Goal: Transaction & Acquisition: Purchase product/service

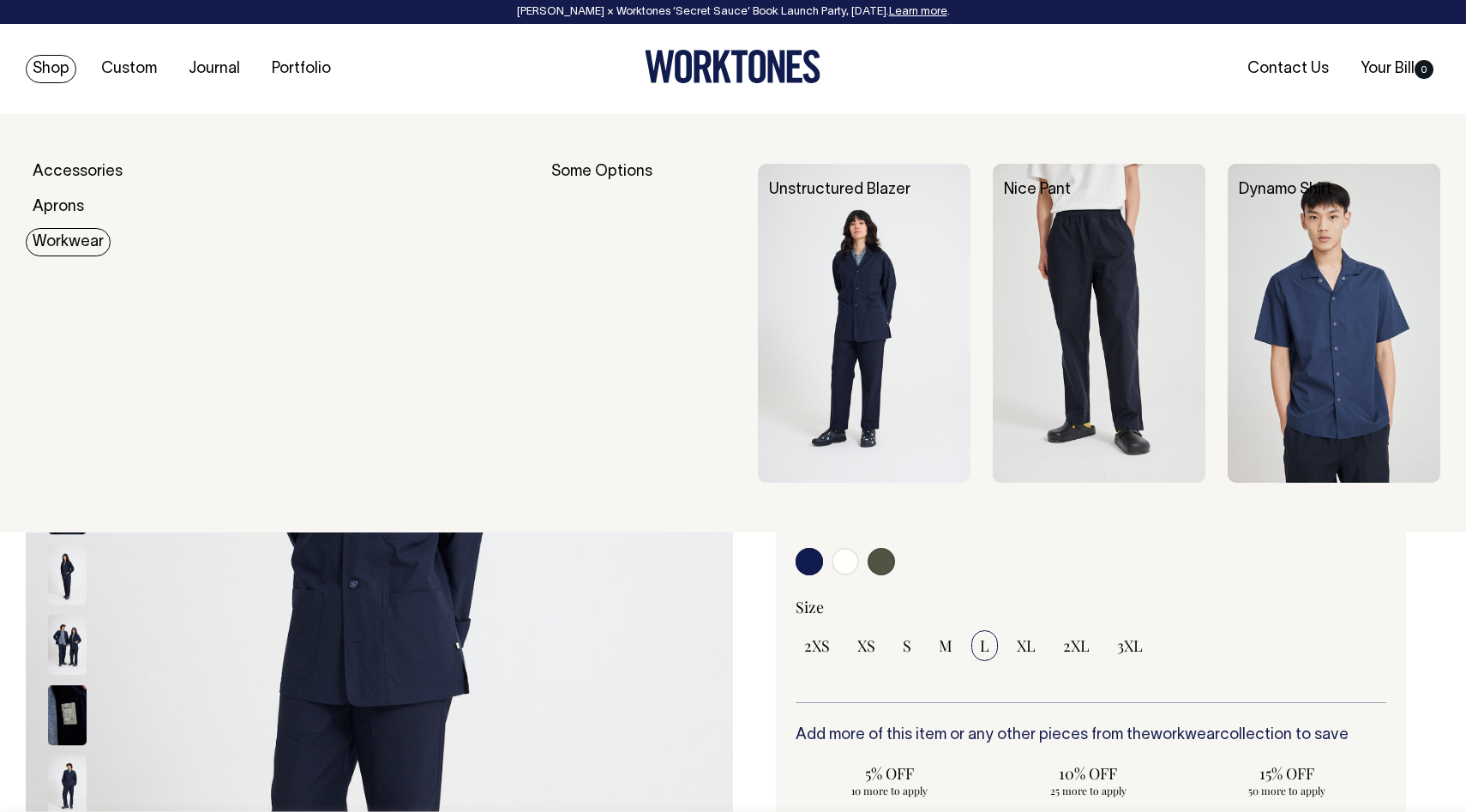
click at [83, 233] on link "Workwear" at bounding box center [68, 241] width 85 height 28
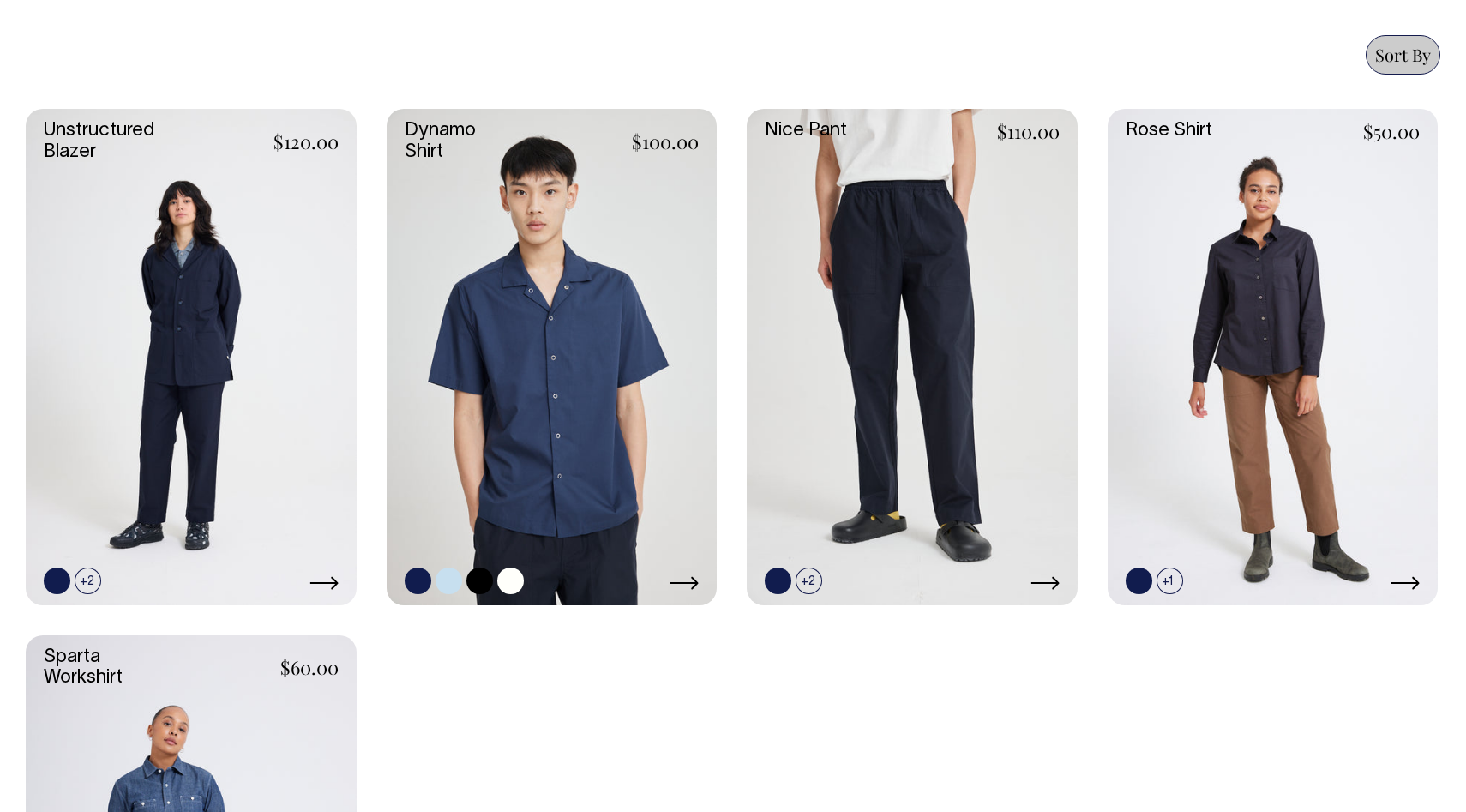
scroll to position [744, 0]
click at [568, 359] on link at bounding box center [552, 357] width 331 height 496
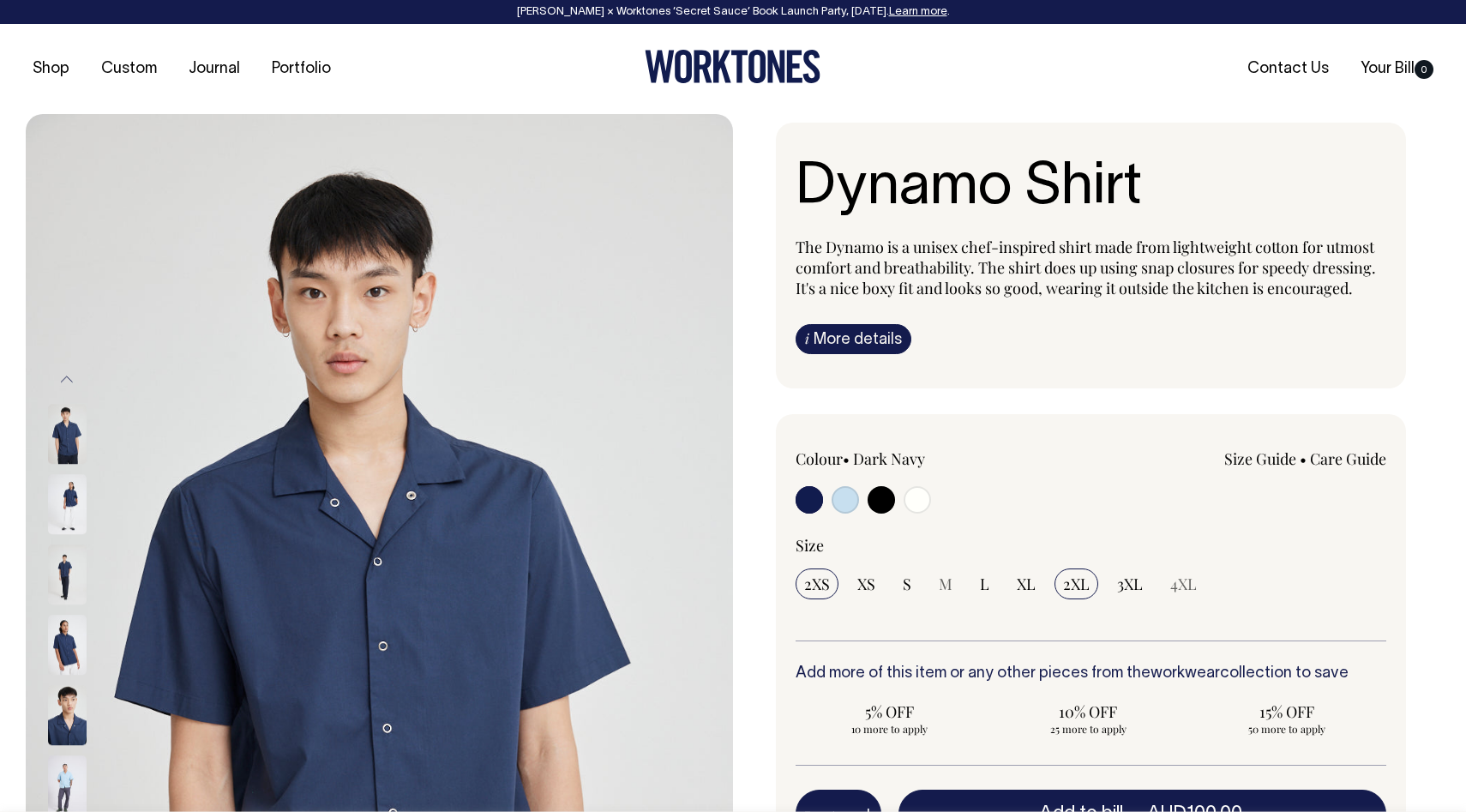
click at [1076, 580] on span "2XL" at bounding box center [1076, 583] width 27 height 21
click at [1076, 580] on input "2XL" at bounding box center [1076, 583] width 44 height 31
radio input "true"
select select "2XL"
click at [810, 500] on input "radio" at bounding box center [809, 500] width 27 height 27
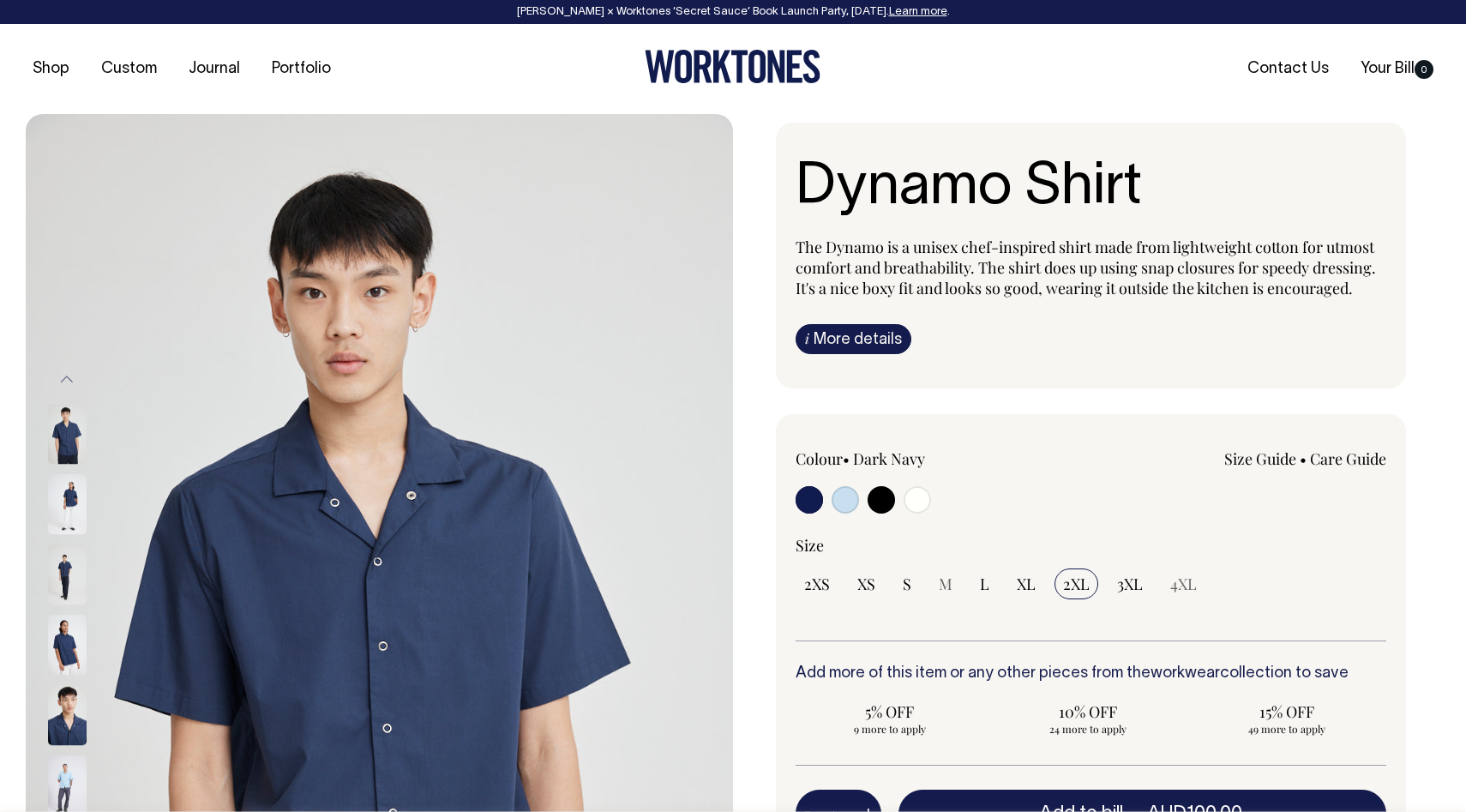
click at [63, 571] on img at bounding box center [67, 574] width 39 height 60
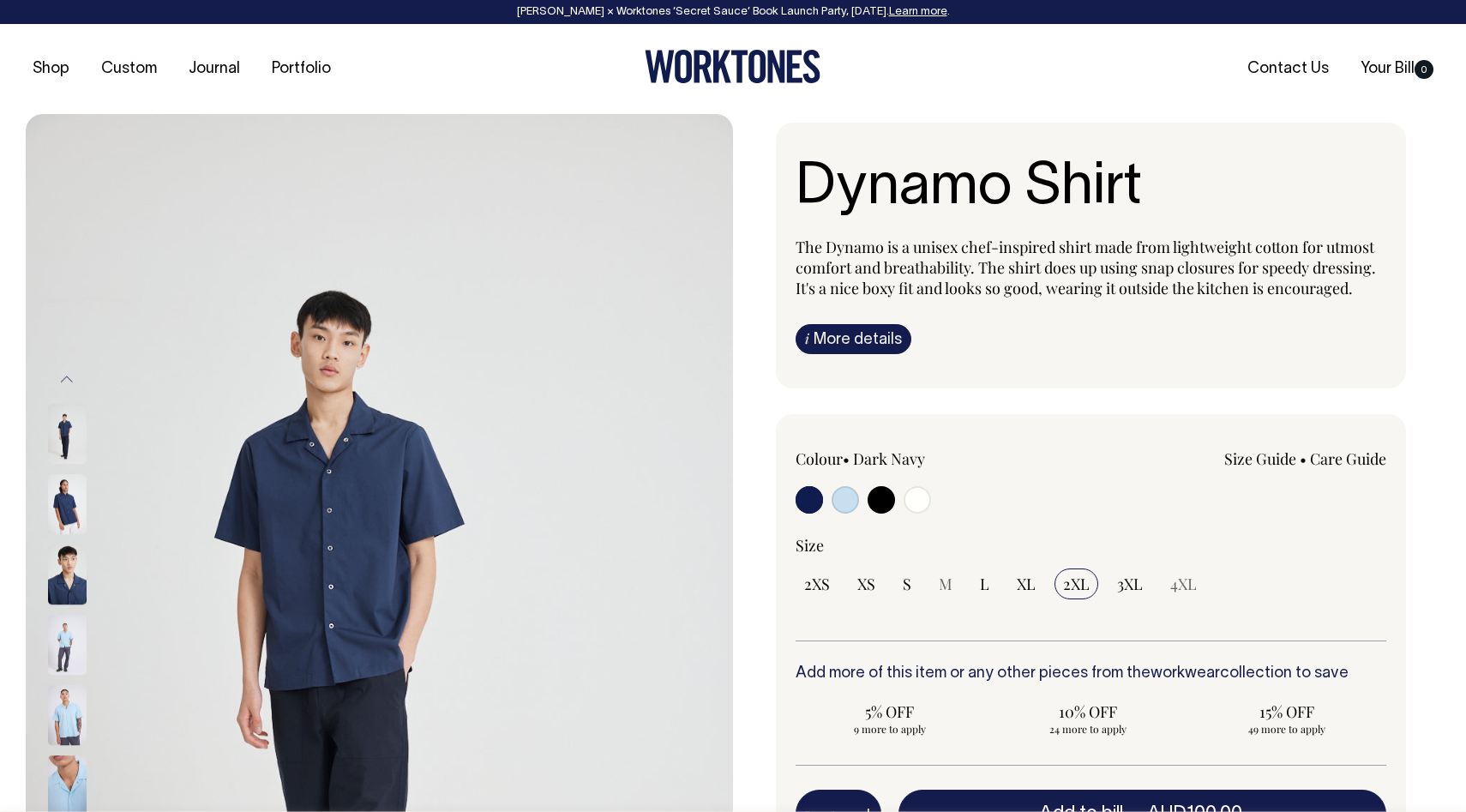
click at [58, 633] on img at bounding box center [67, 644] width 39 height 60
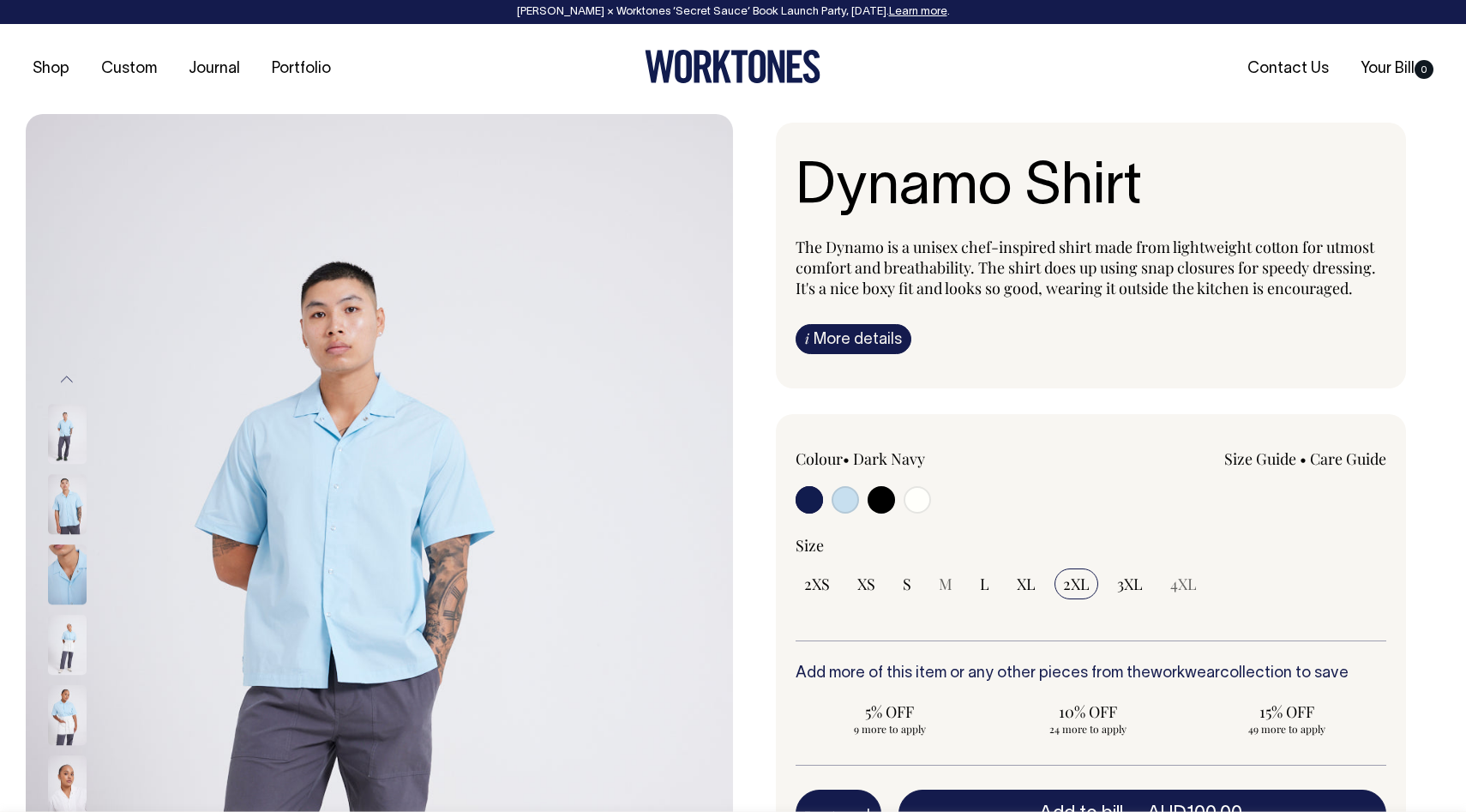
click at [62, 728] on img at bounding box center [67, 715] width 39 height 60
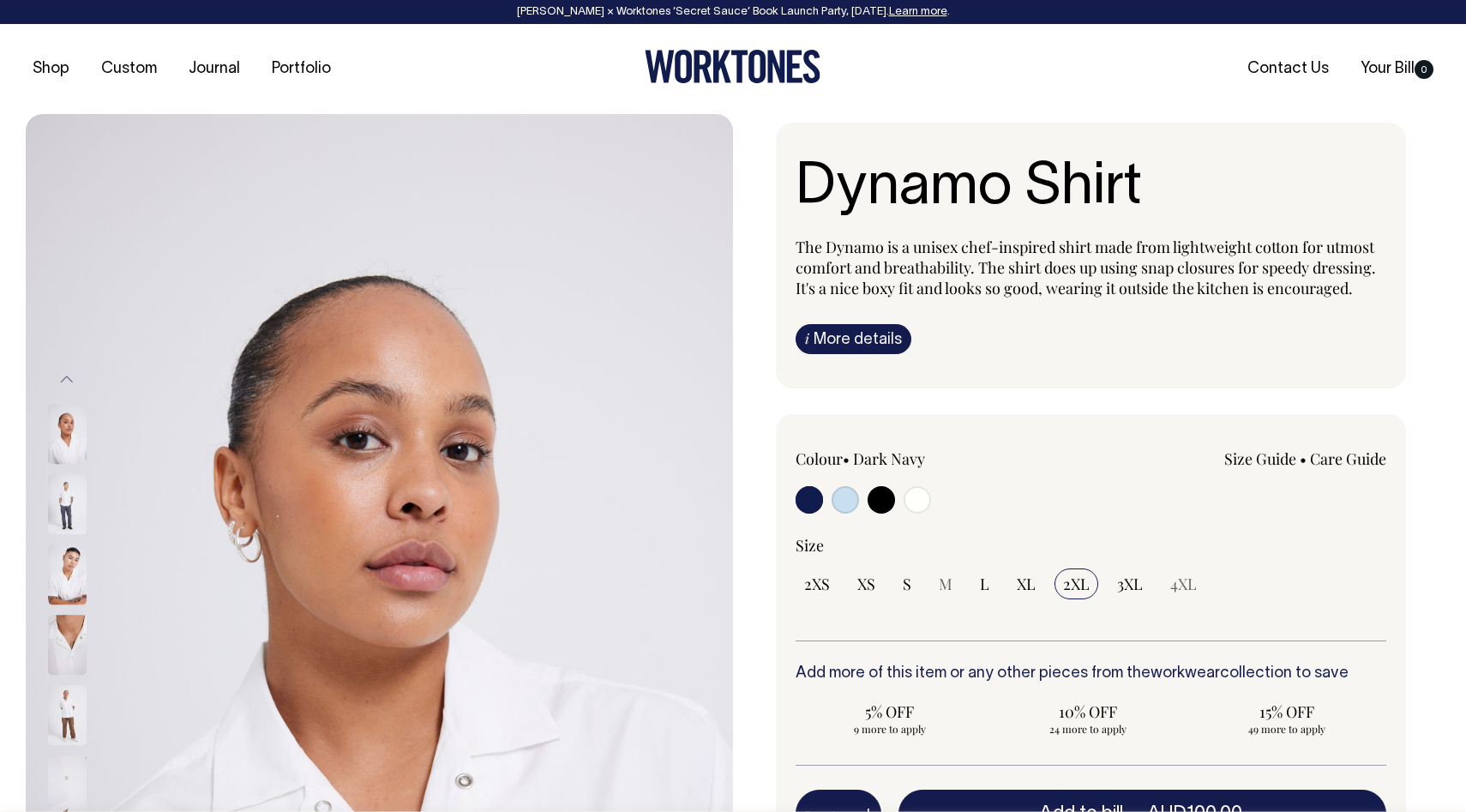
click at [66, 729] on img at bounding box center [67, 715] width 39 height 60
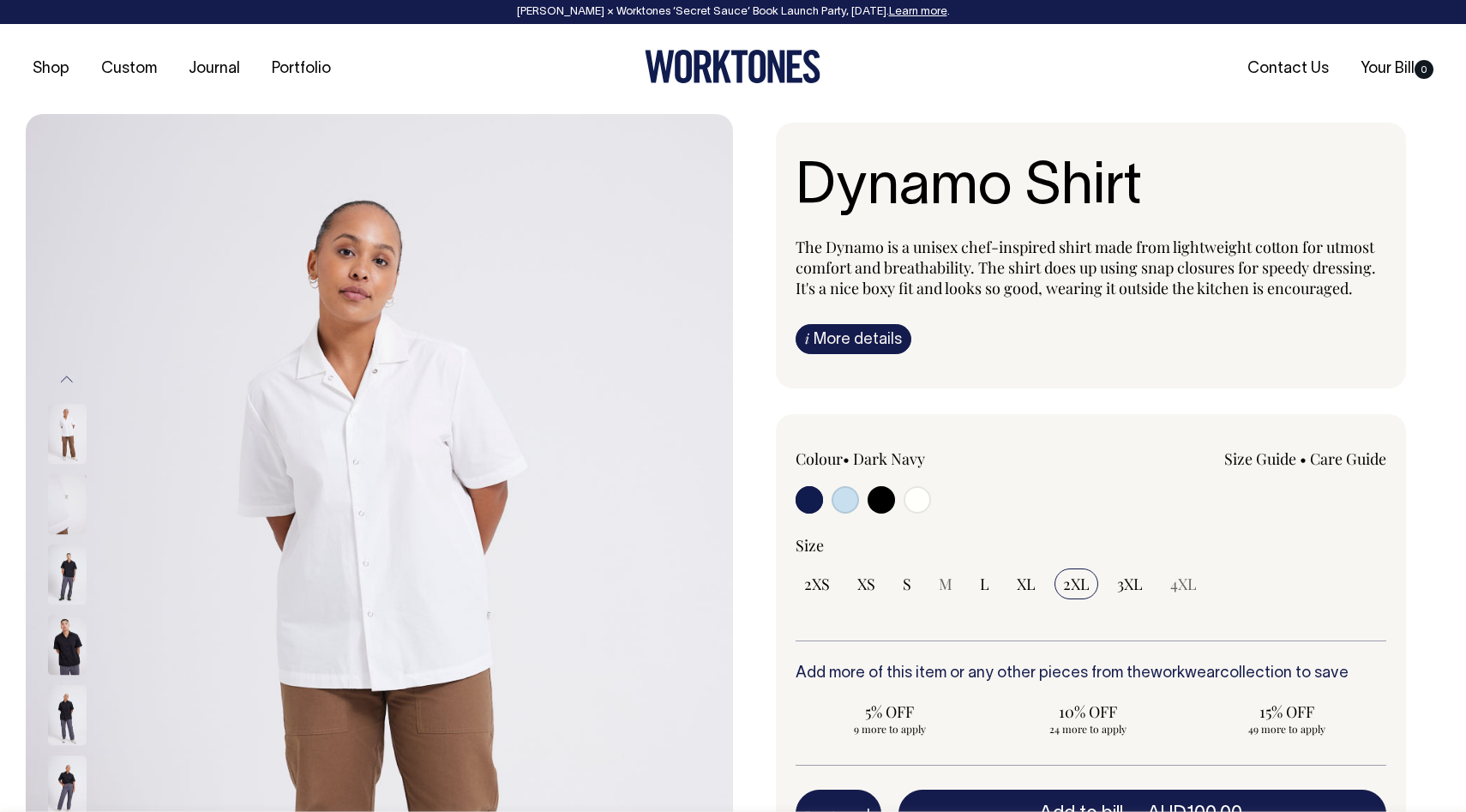
click at [74, 651] on img at bounding box center [67, 644] width 39 height 60
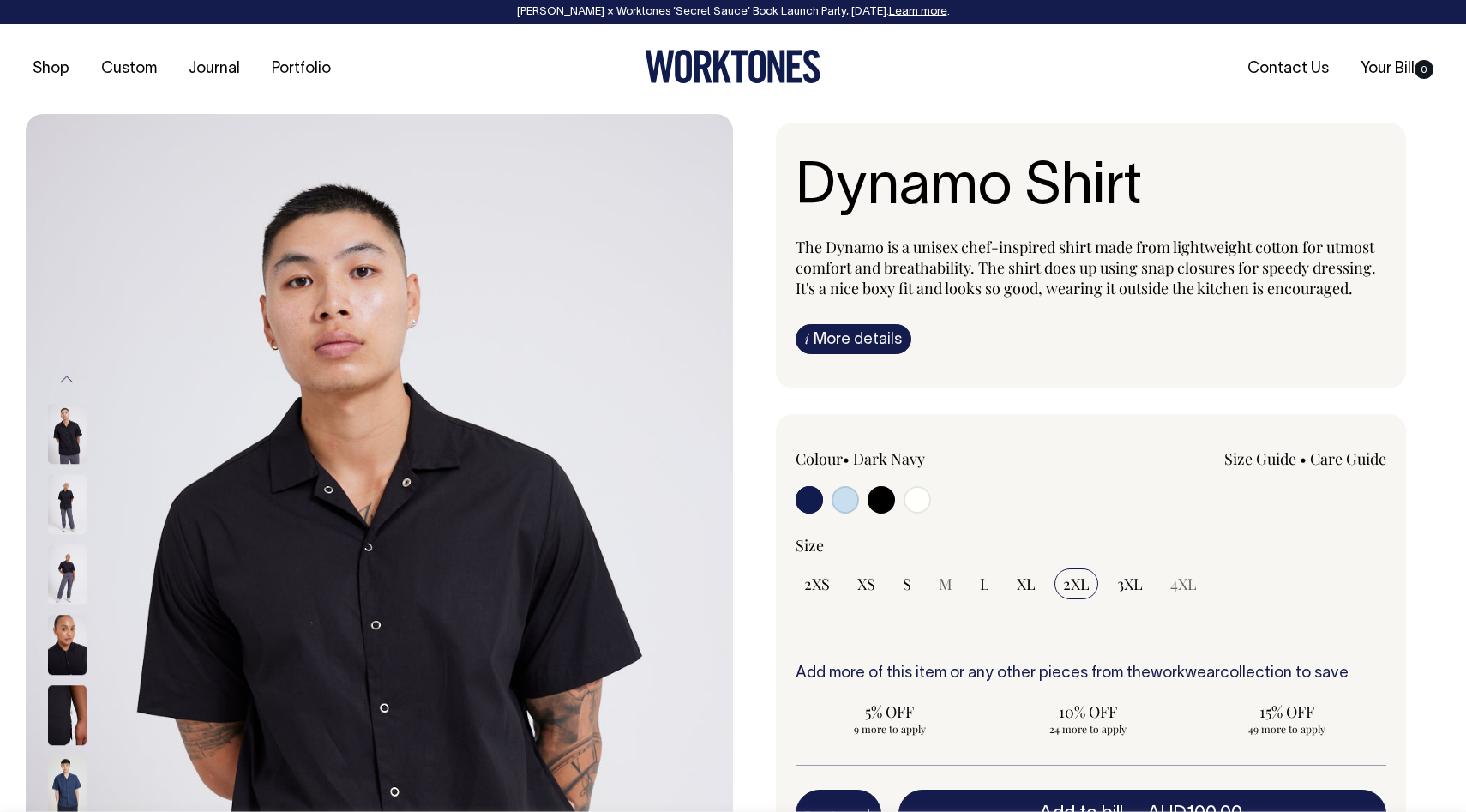
click at [69, 643] on img at bounding box center [67, 644] width 39 height 60
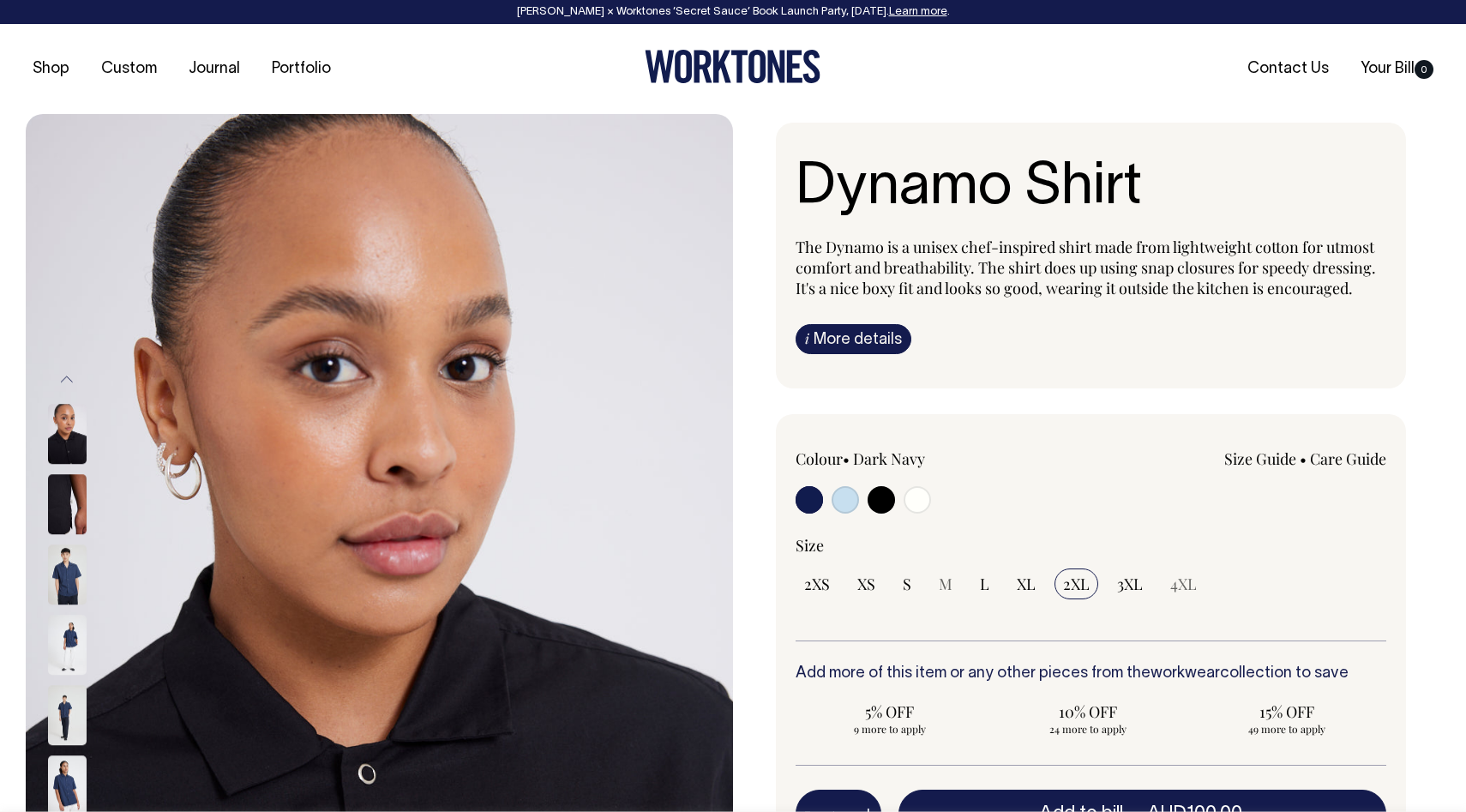
click at [73, 710] on img at bounding box center [67, 715] width 39 height 60
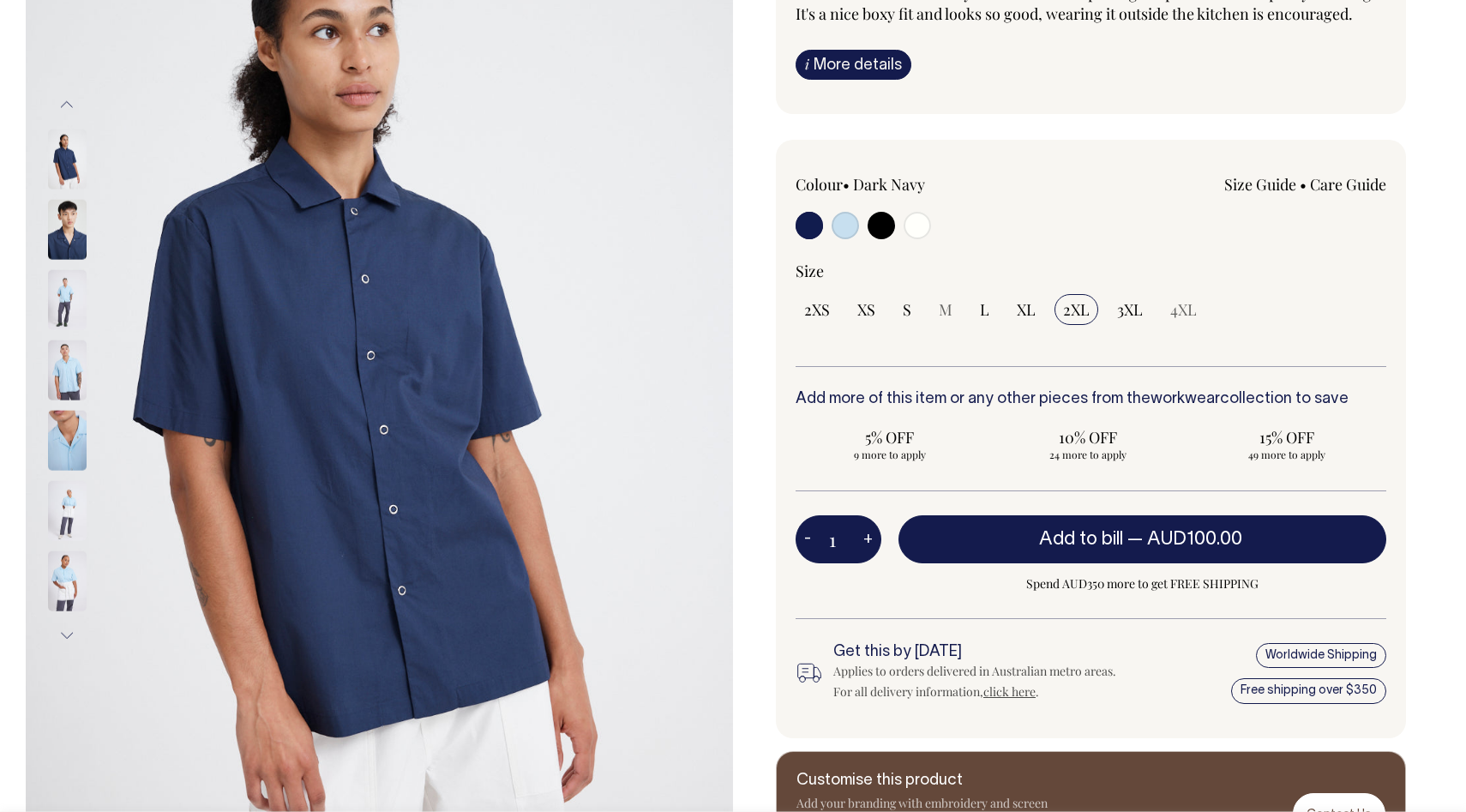
scroll to position [275, 0]
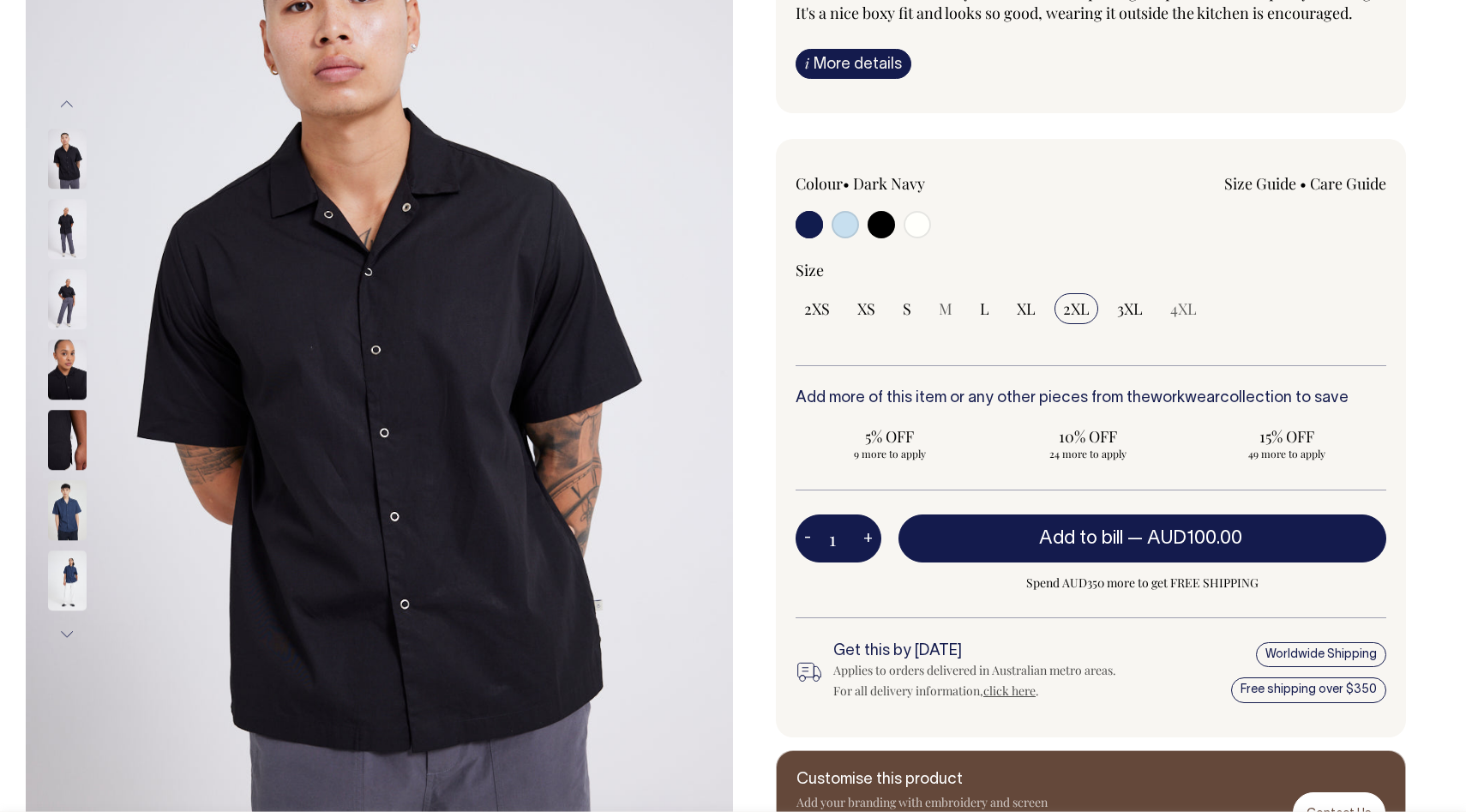
click at [66, 507] on img at bounding box center [67, 510] width 39 height 60
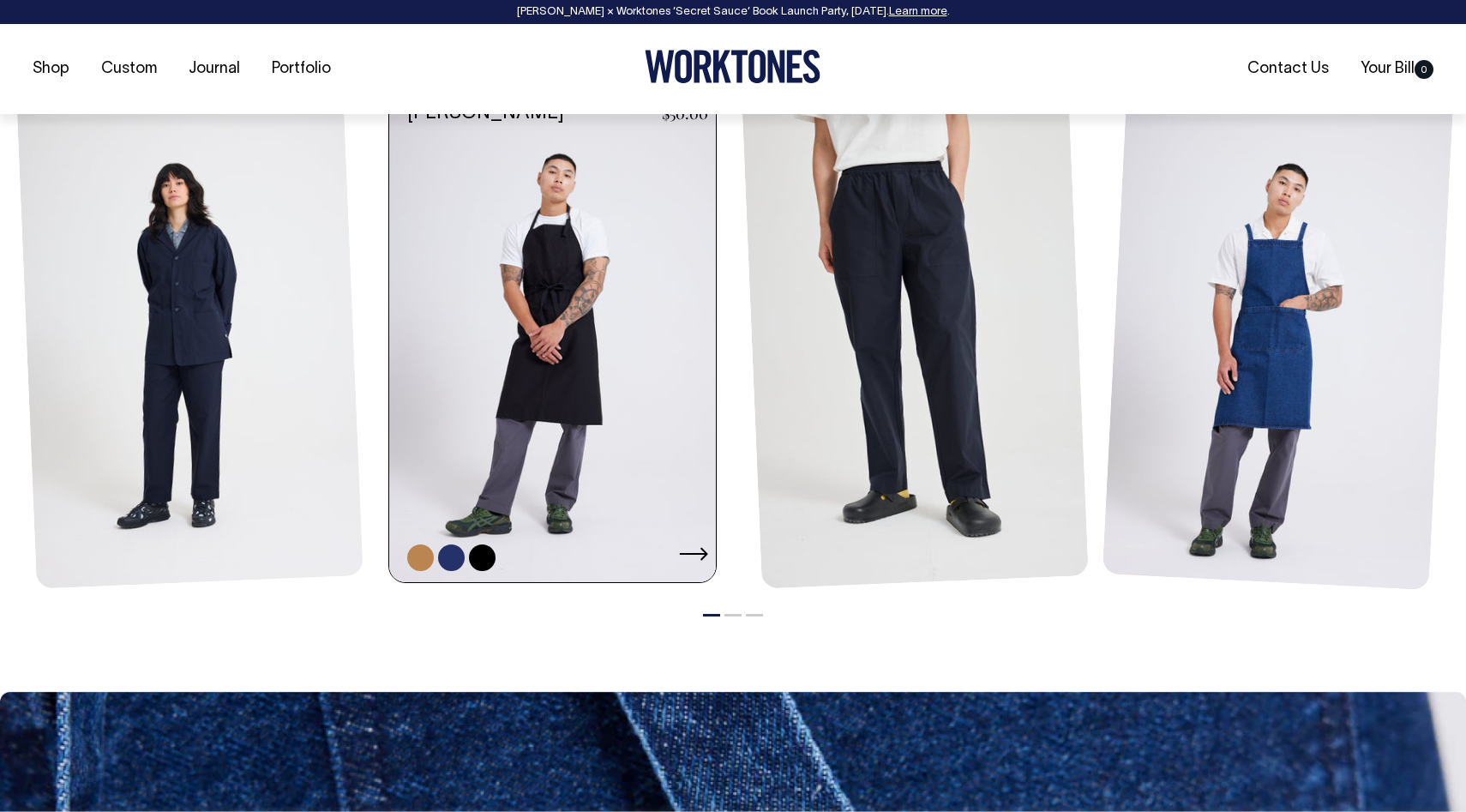
scroll to position [1974, 0]
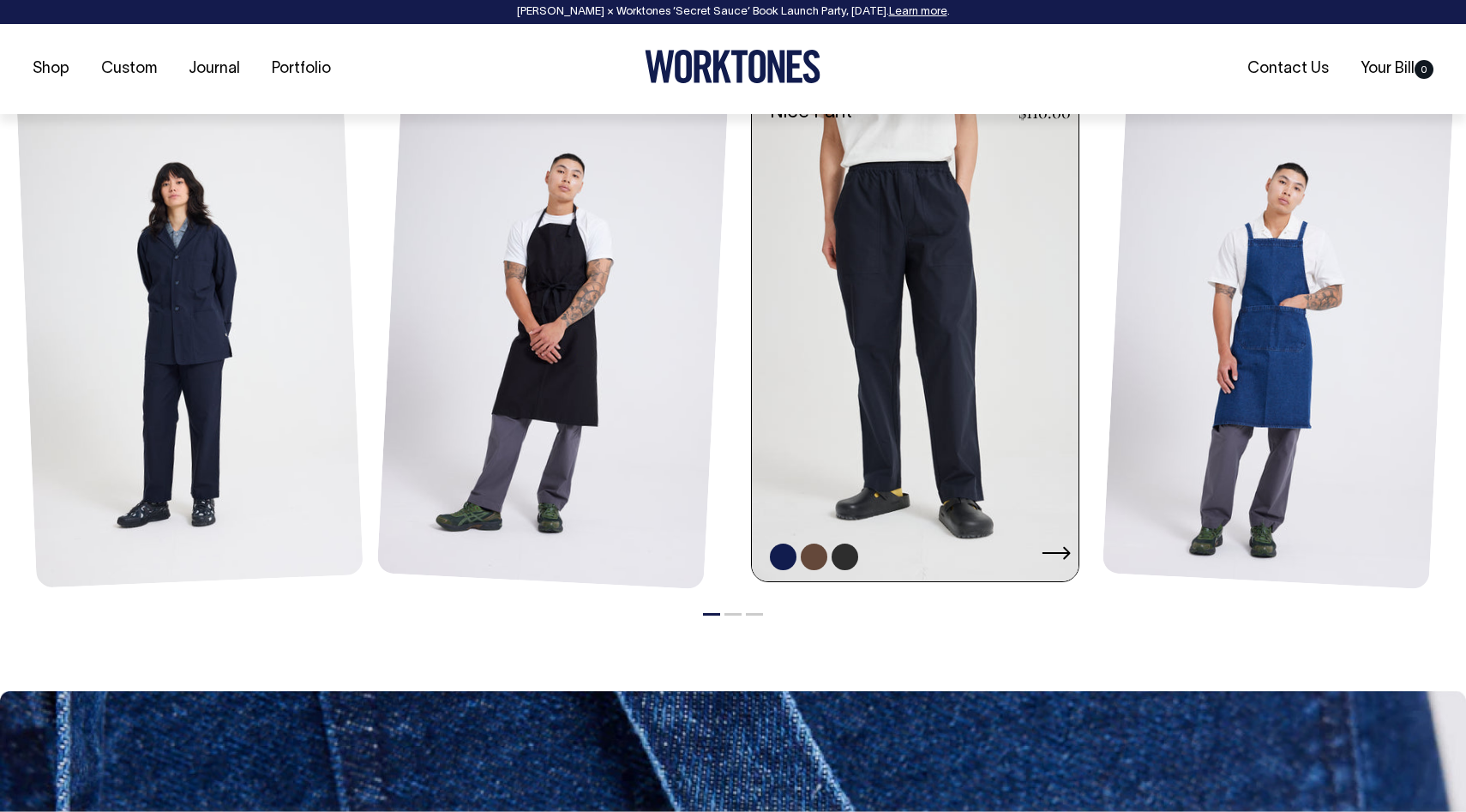
click at [902, 404] on link at bounding box center [920, 336] width 337 height 491
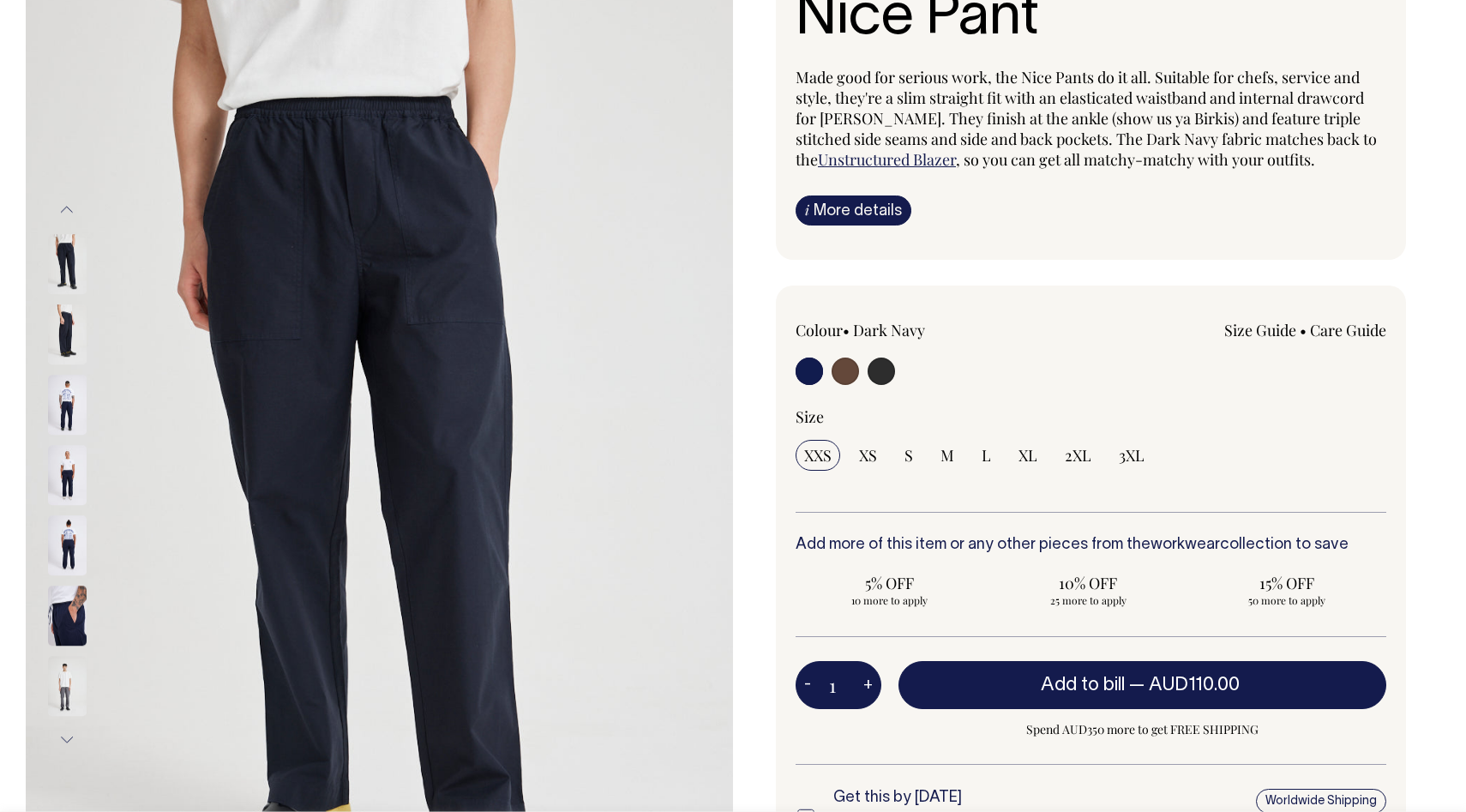
scroll to position [171, 0]
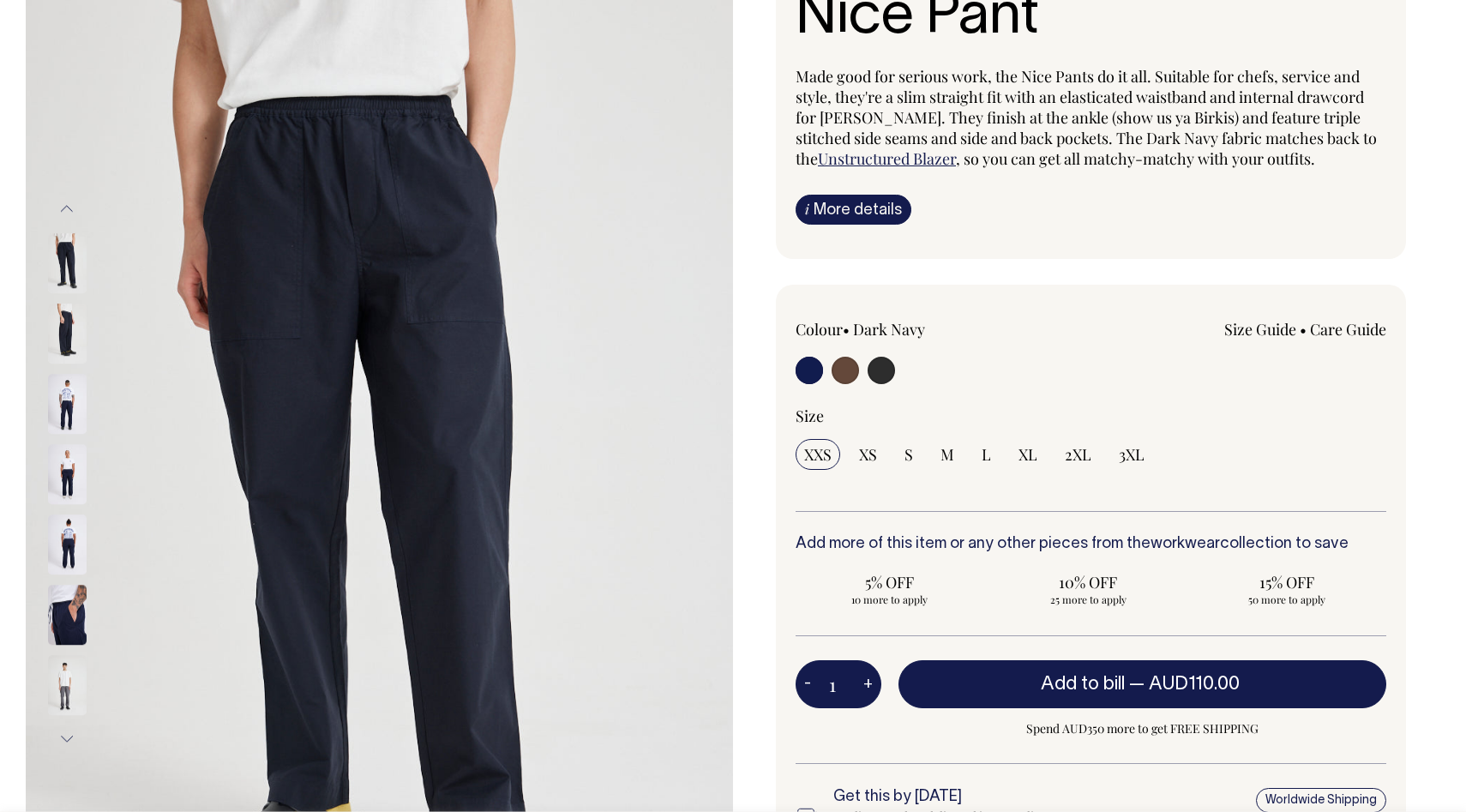
click at [78, 618] on img at bounding box center [67, 614] width 39 height 60
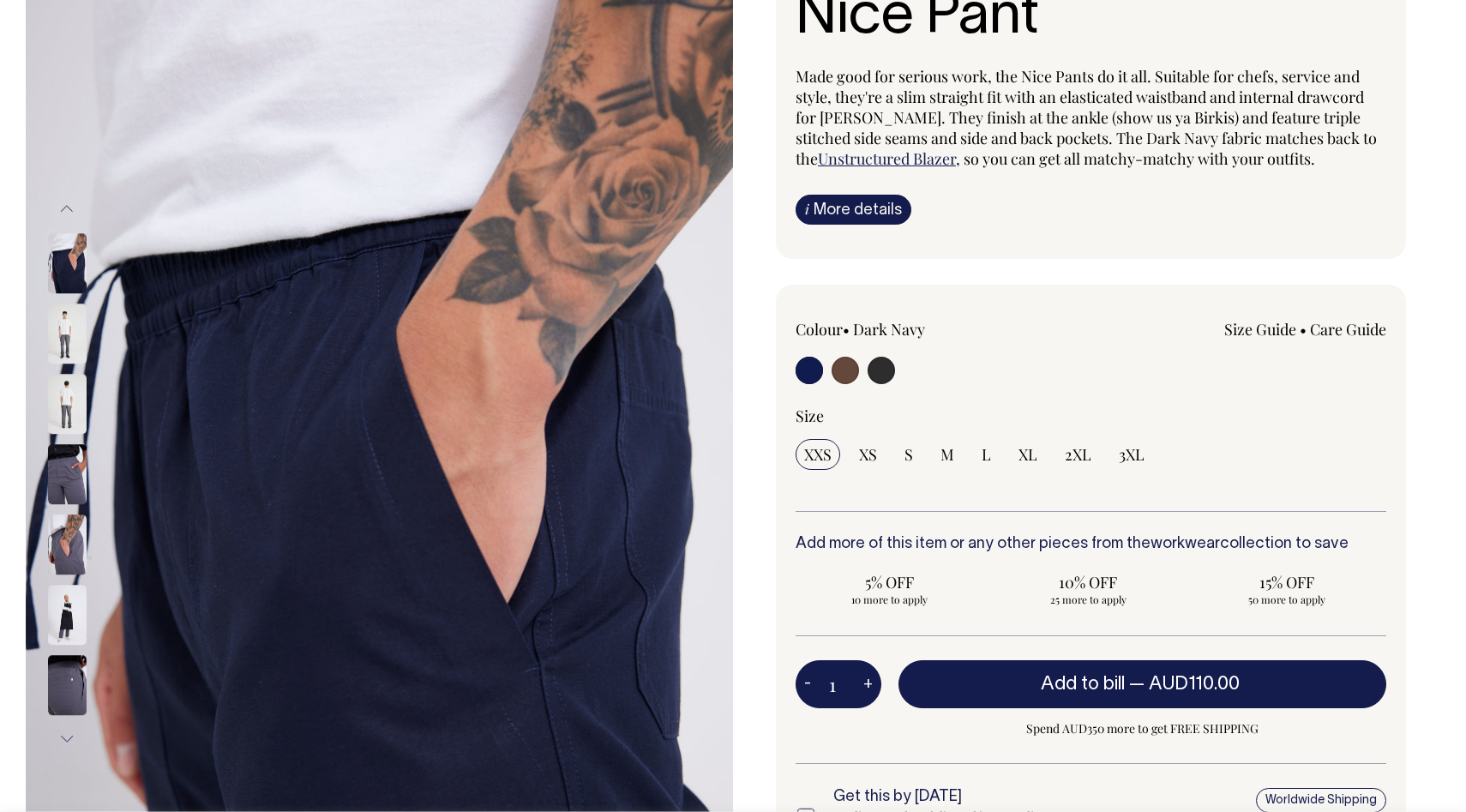
click at [70, 479] on img at bounding box center [67, 474] width 39 height 60
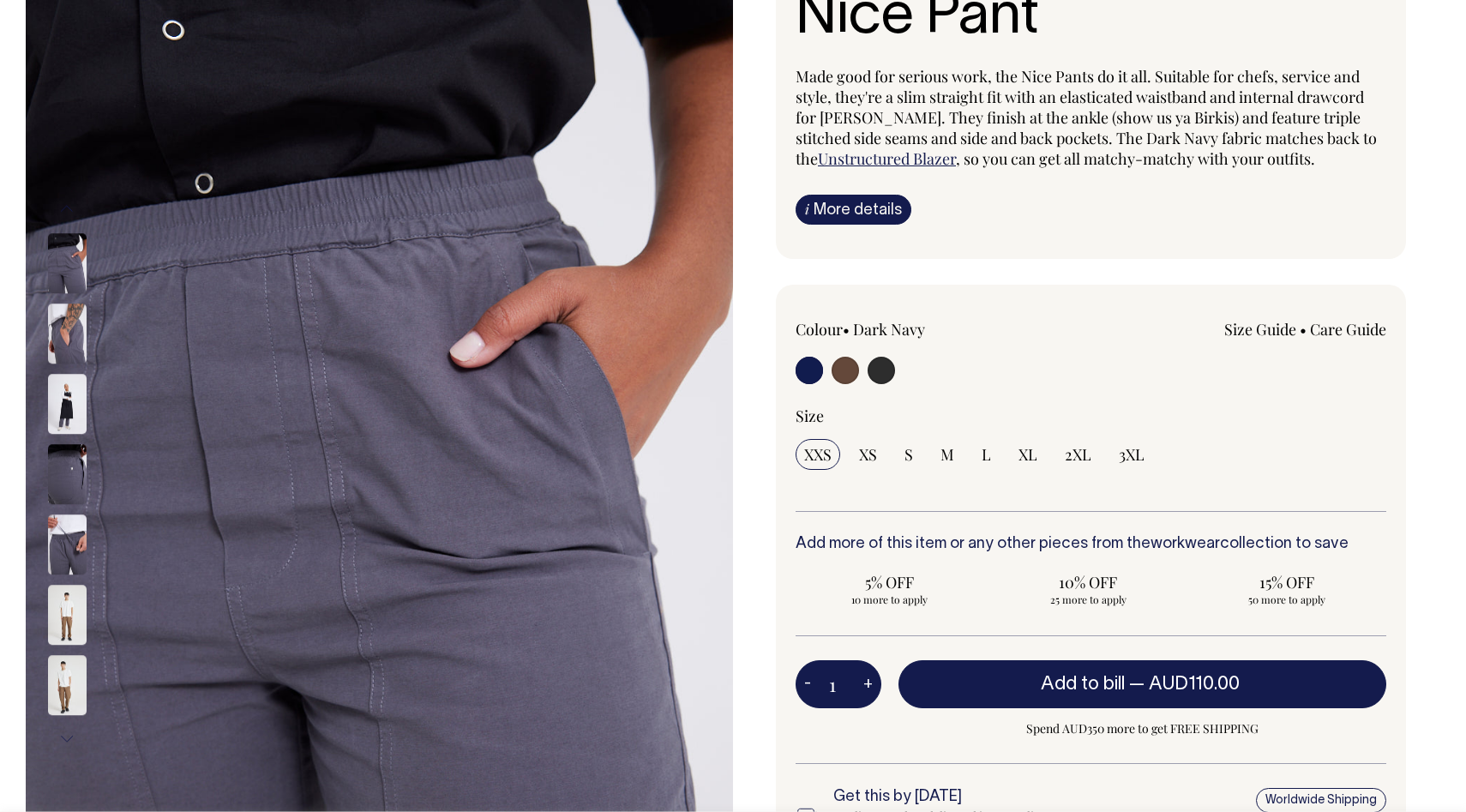
click at [811, 369] on input "radio" at bounding box center [809, 370] width 27 height 27
click at [807, 369] on input "radio" at bounding box center [809, 370] width 27 height 27
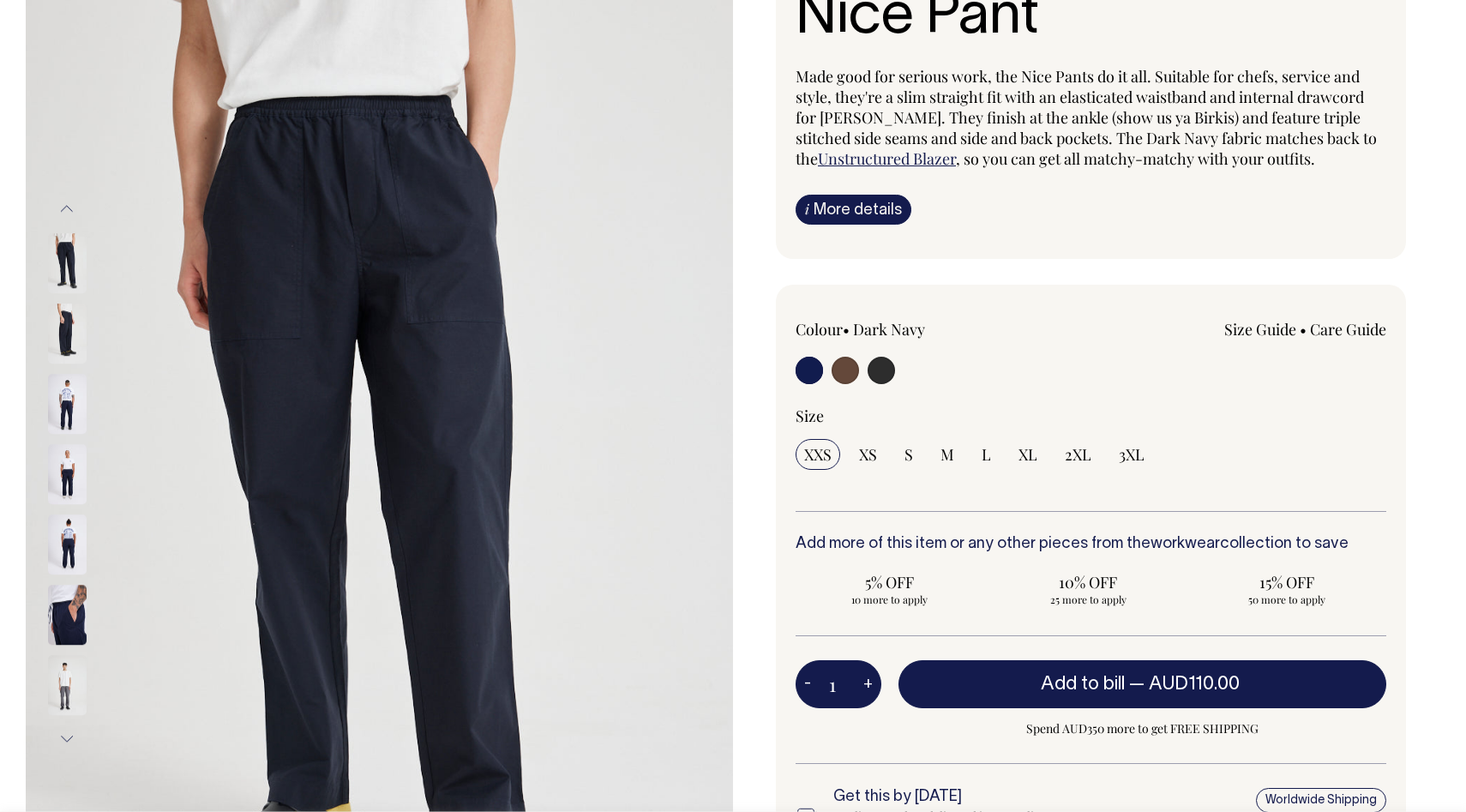
click at [71, 620] on img at bounding box center [67, 614] width 39 height 60
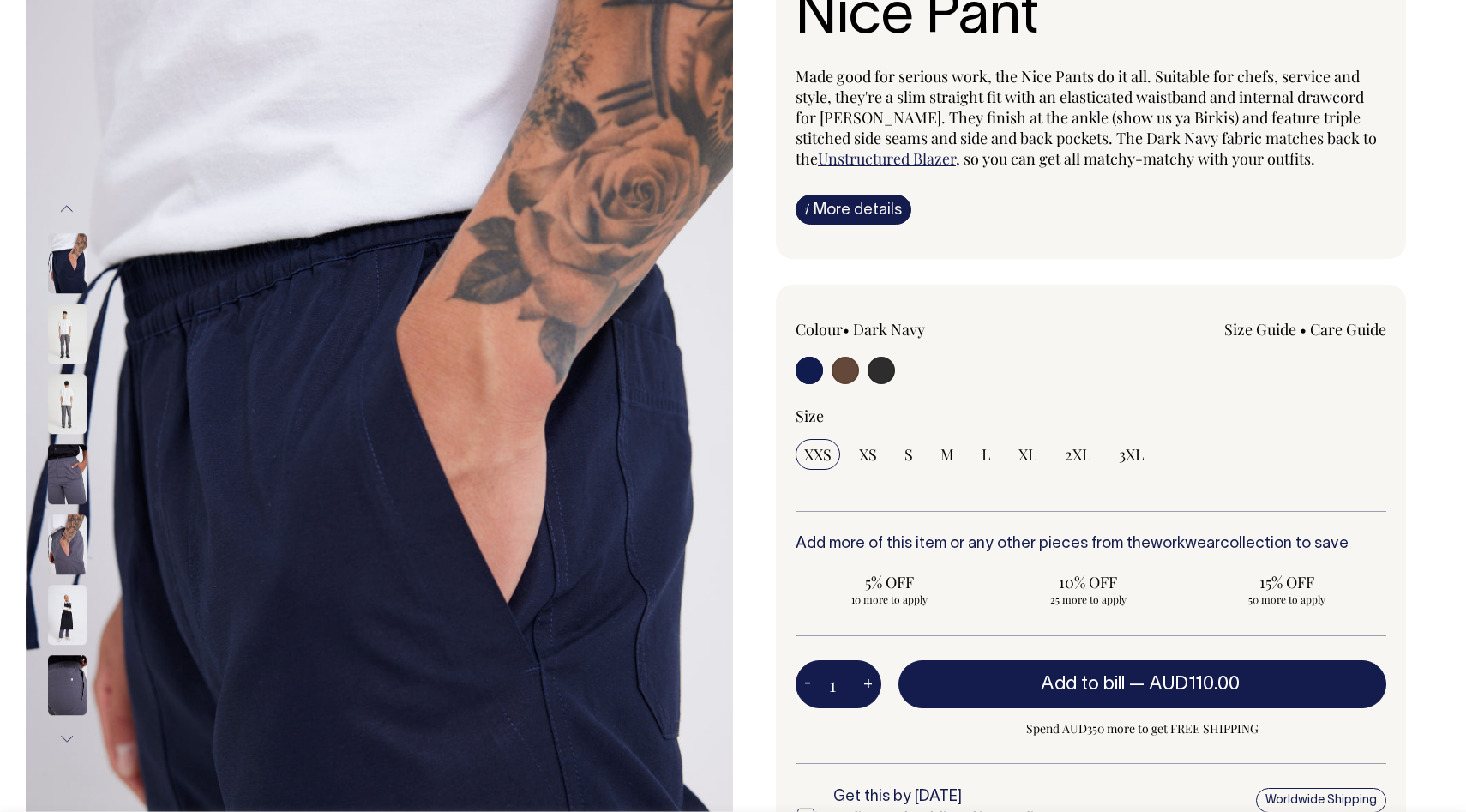
click at [70, 551] on img at bounding box center [67, 545] width 39 height 60
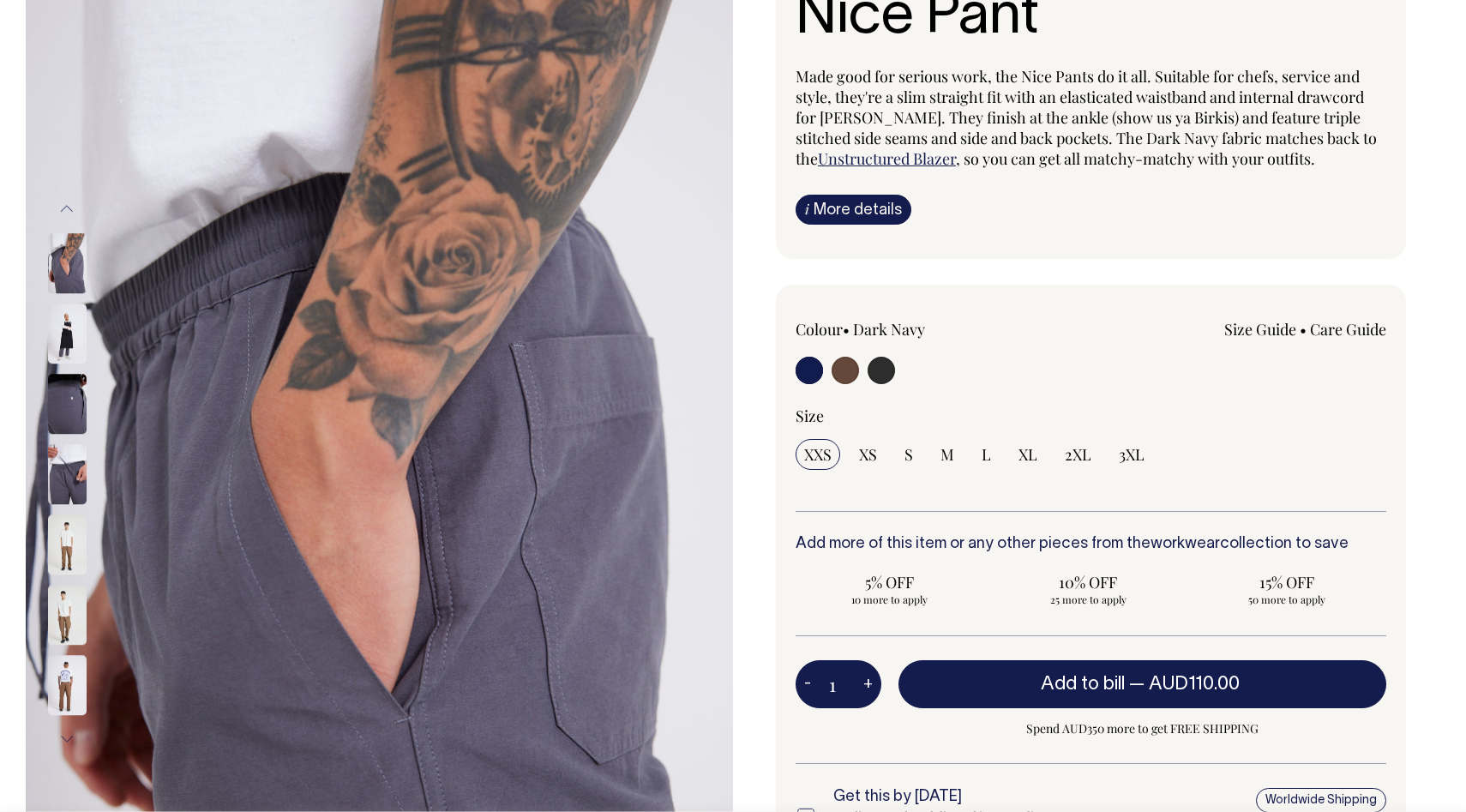
click at [68, 607] on div at bounding box center [90, 755] width 86 height 3304
click at [64, 610] on img at bounding box center [67, 614] width 39 height 60
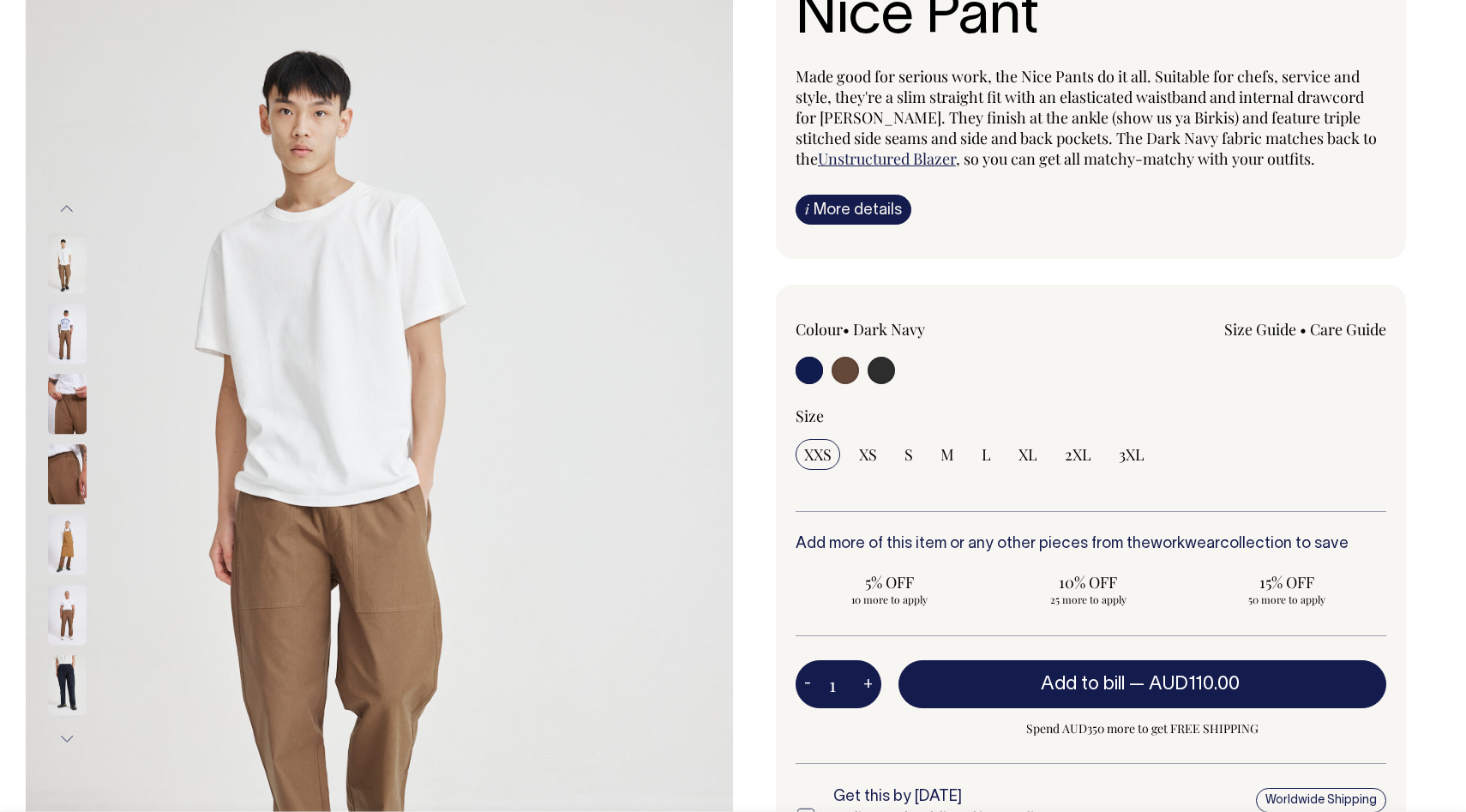
click at [887, 371] on input "radio" at bounding box center [882, 370] width 27 height 27
radio input "true"
select select "Charcoal"
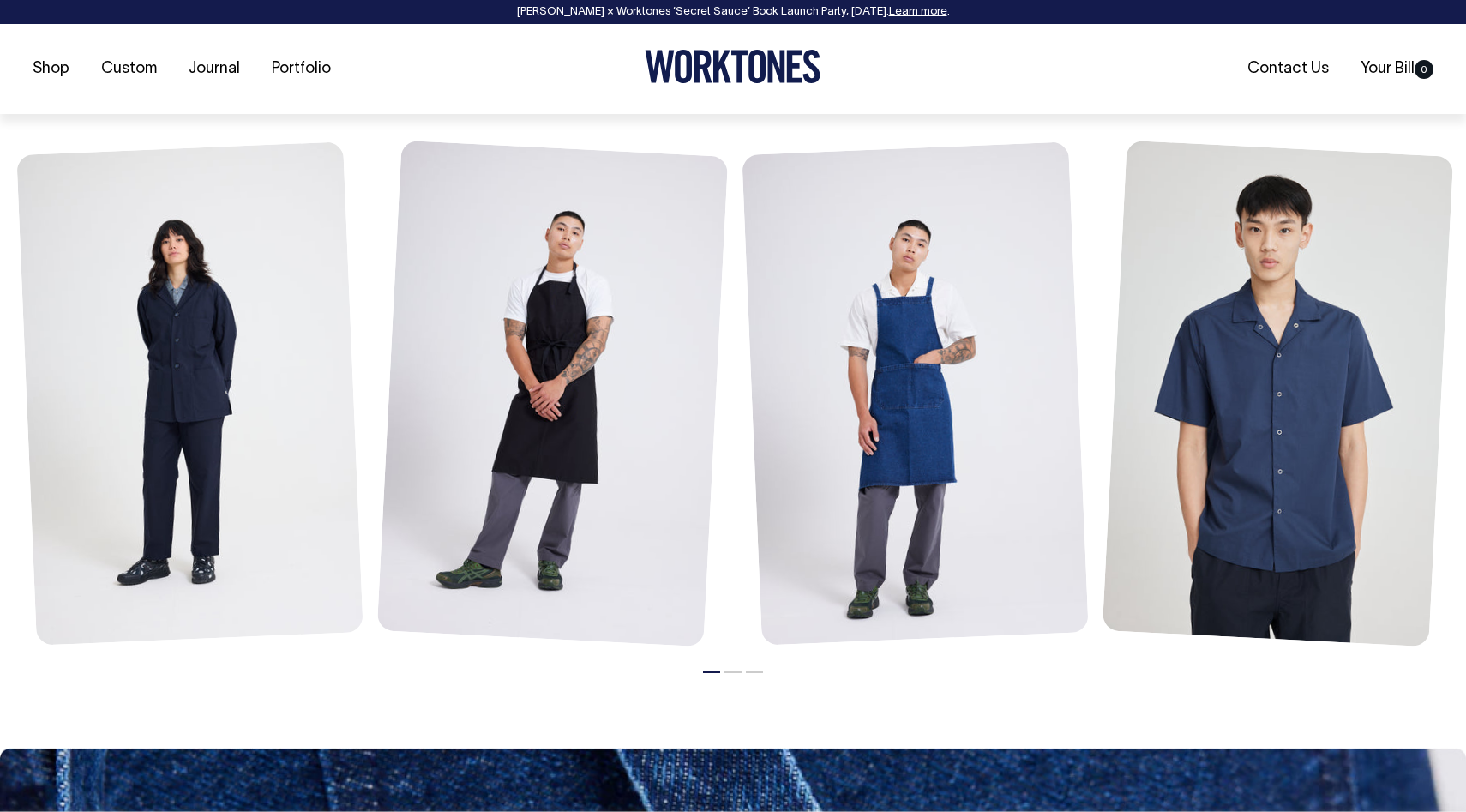
scroll to position [1935, 0]
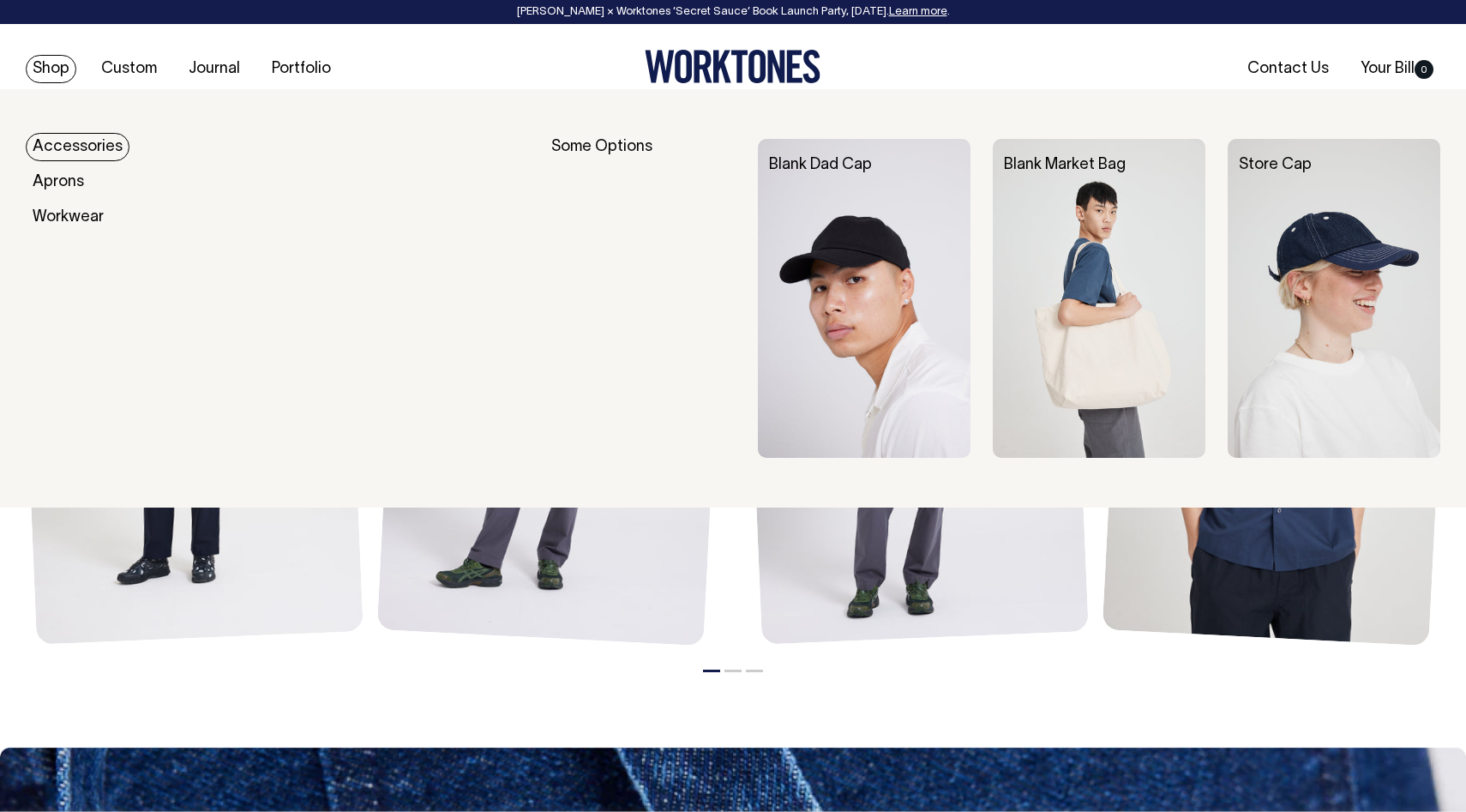
click at [73, 141] on link "Accessories" at bounding box center [77, 147] width 104 height 28
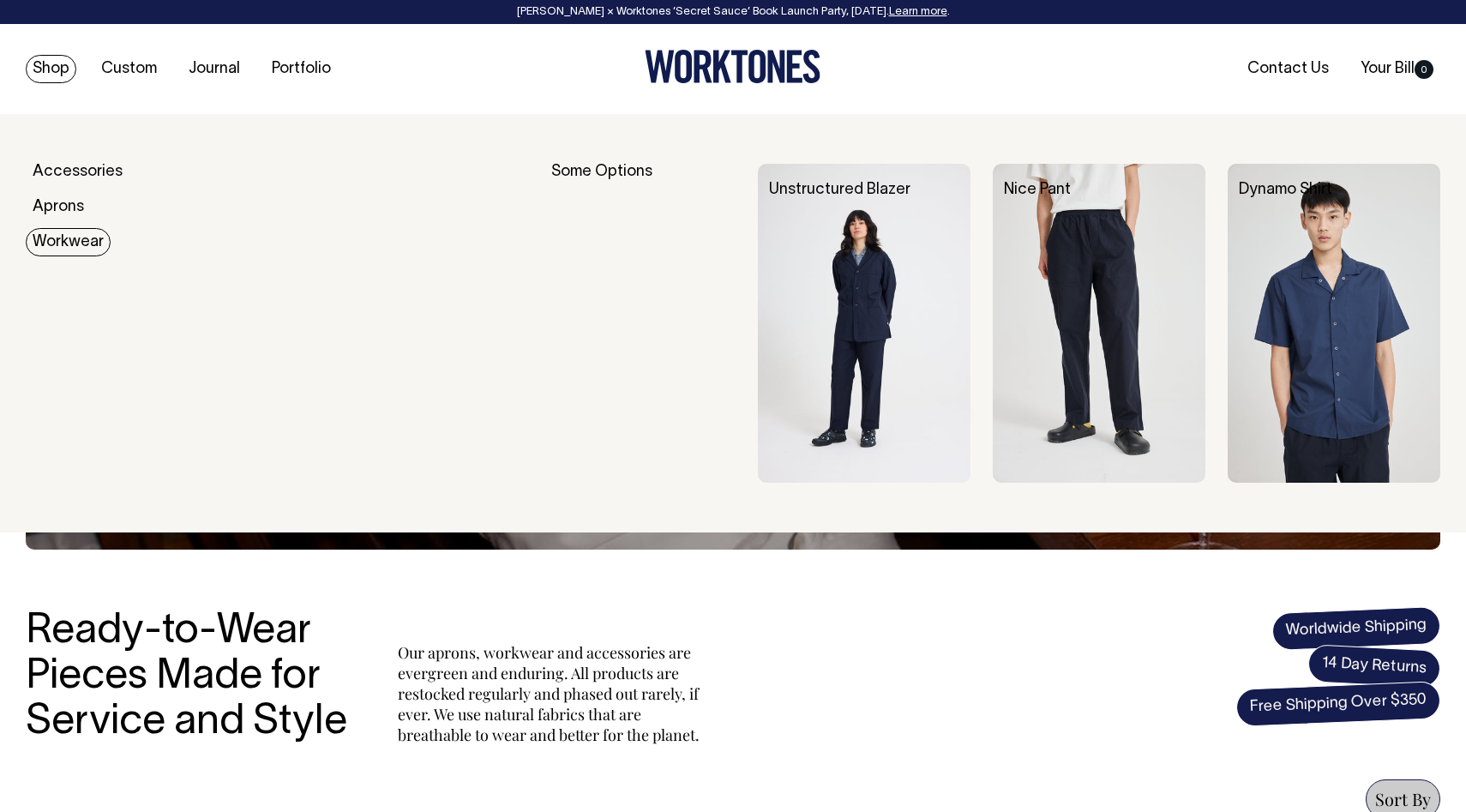
click at [1332, 370] on img at bounding box center [1334, 323] width 212 height 319
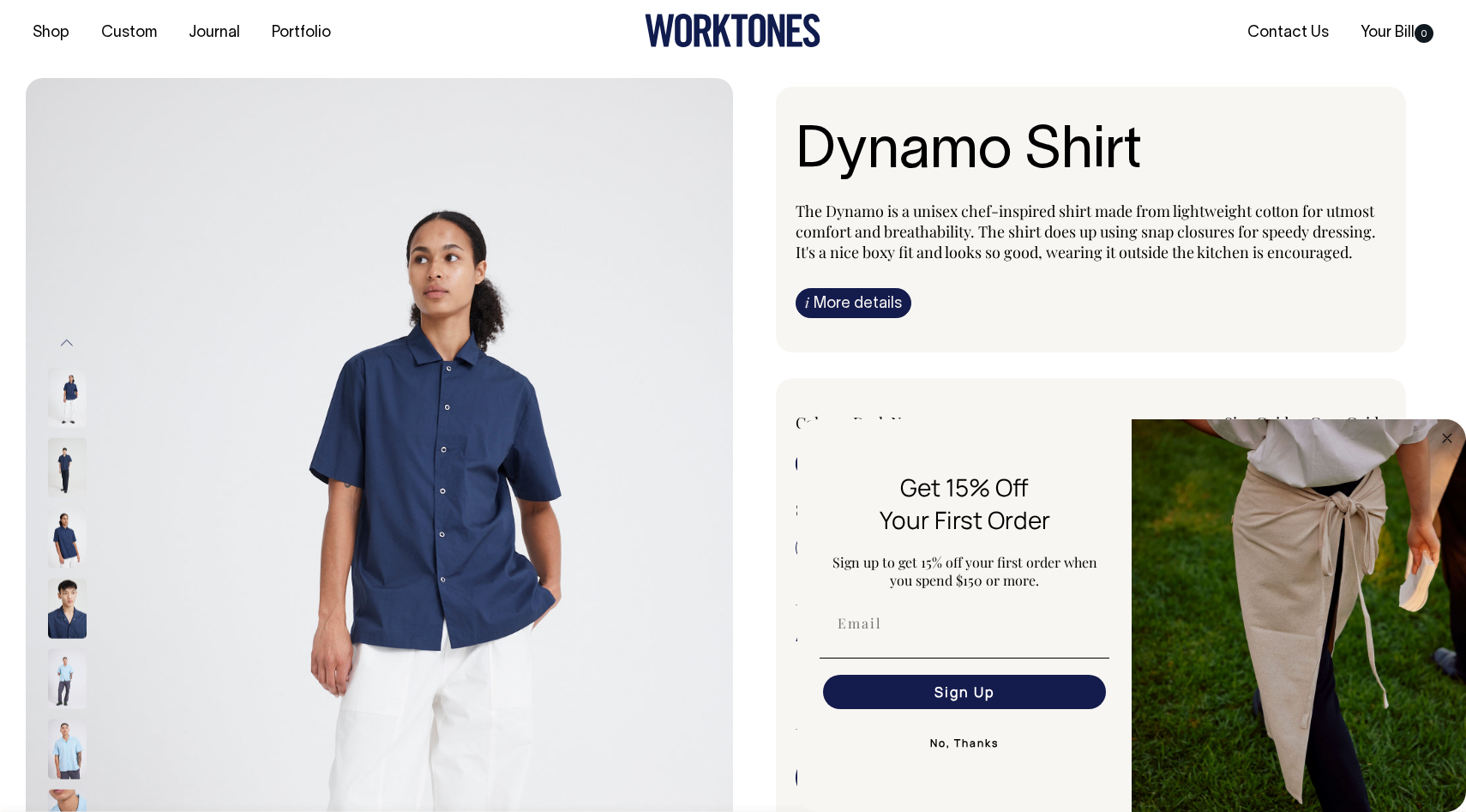
scroll to position [37, 0]
click at [1450, 437] on circle "Close dialog" at bounding box center [1447, 437] width 20 height 20
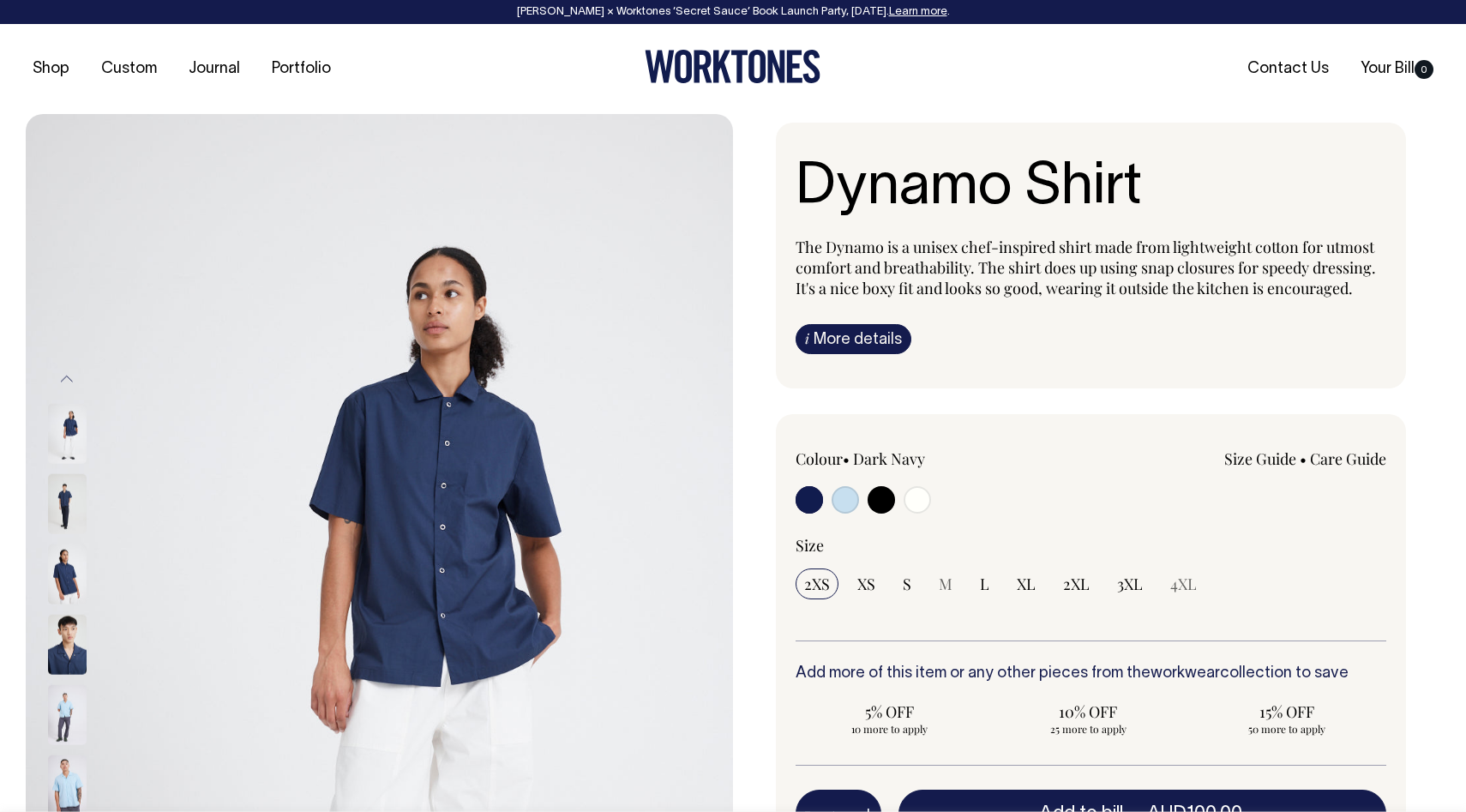
scroll to position [0, 0]
click at [883, 502] on input "radio" at bounding box center [882, 500] width 27 height 27
radio input "true"
select select "Black"
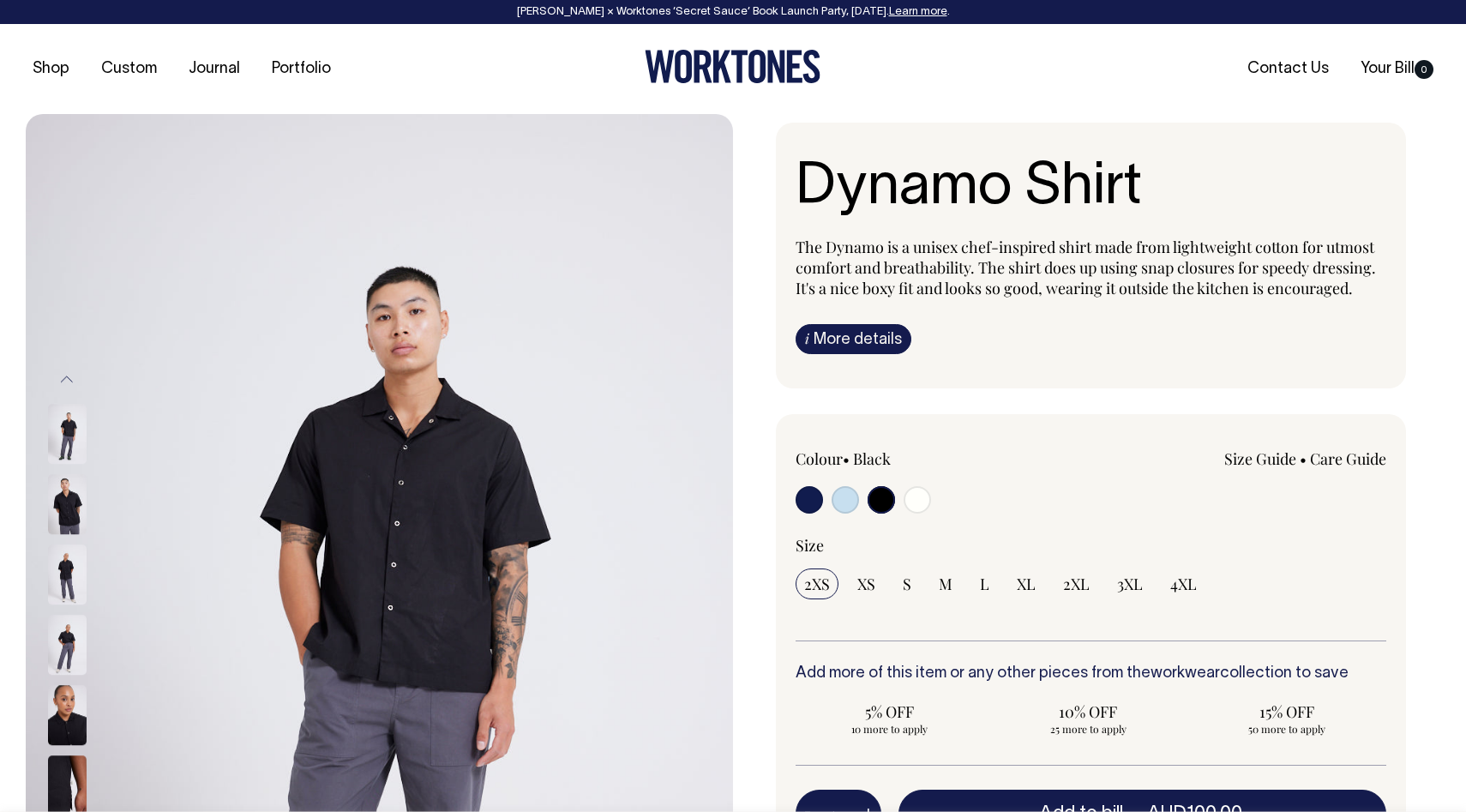
click at [846, 491] on input "radio" at bounding box center [846, 500] width 27 height 27
radio input "true"
select select "True Blue"
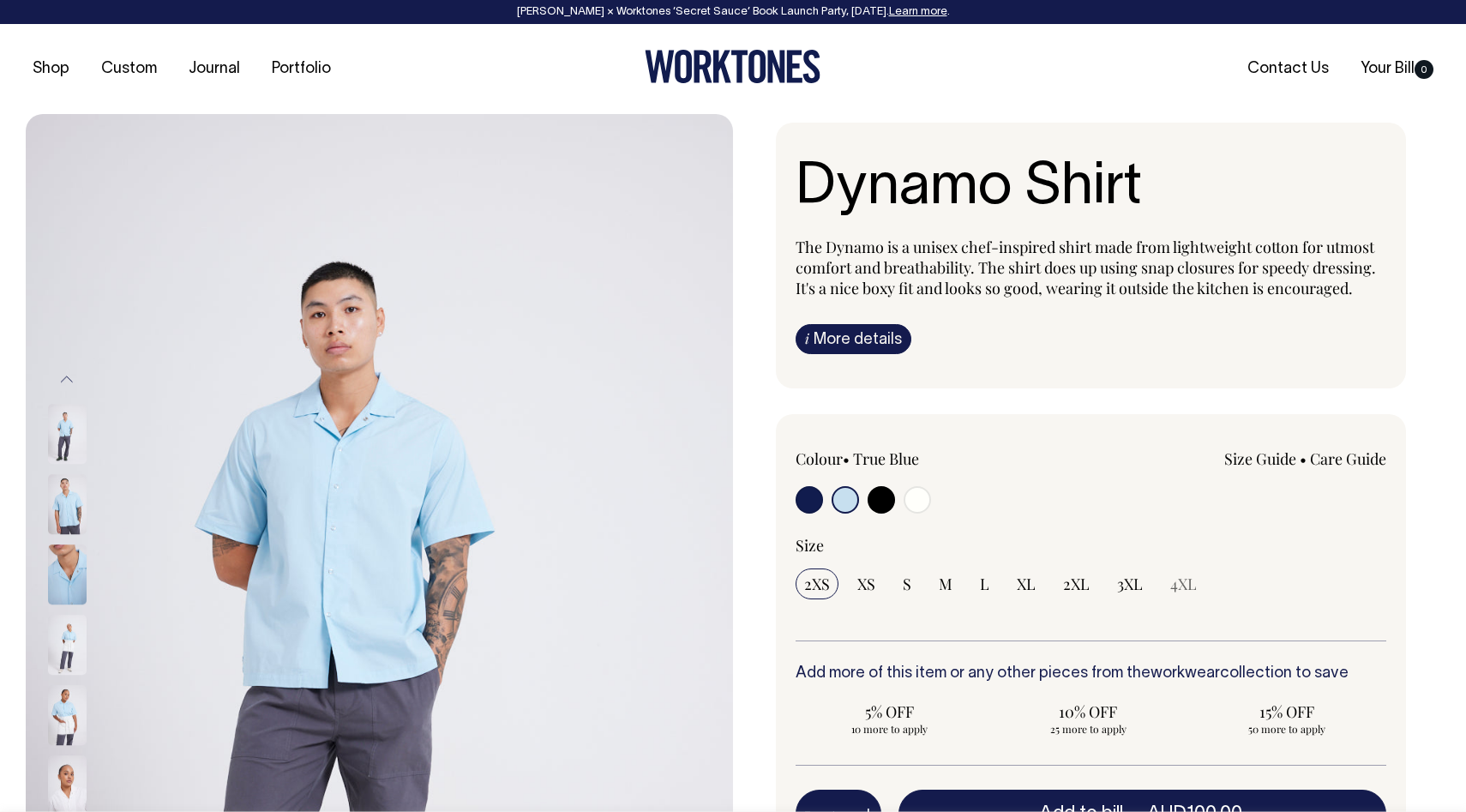
click at [809, 500] on input "radio" at bounding box center [809, 500] width 27 height 27
radio input "true"
select select "Dark Navy"
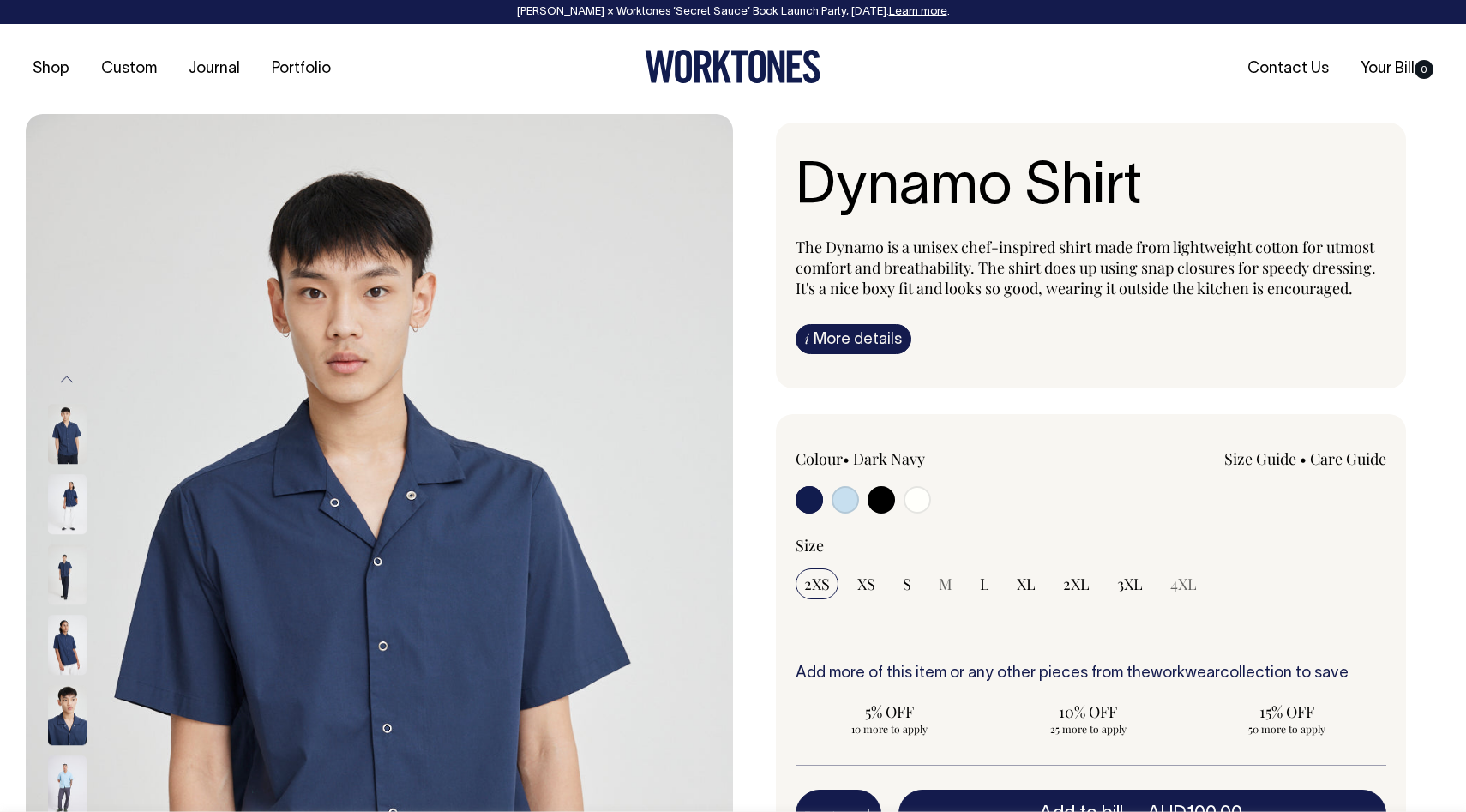
click at [1345, 461] on link "Care Guide" at bounding box center [1347, 459] width 76 height 21
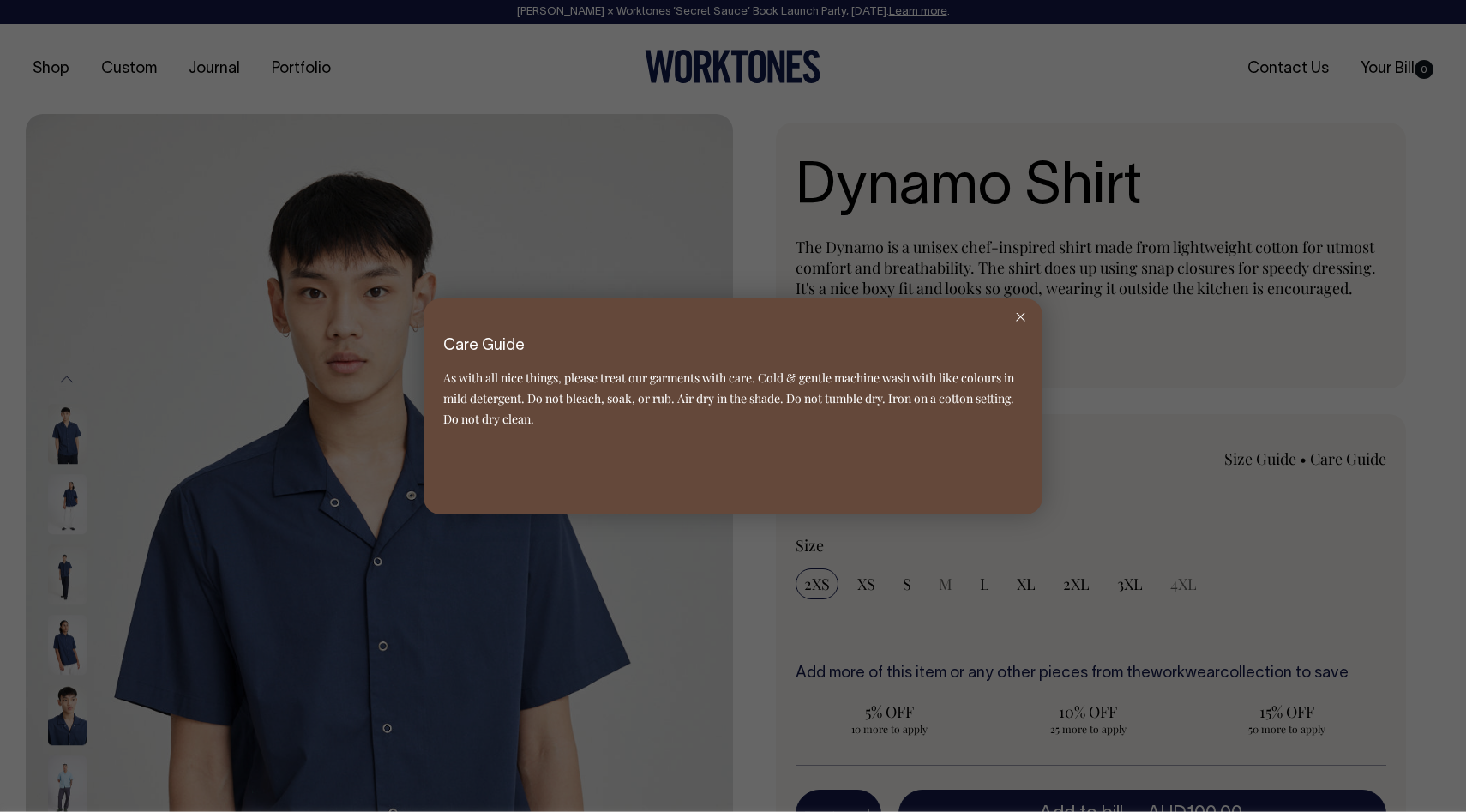
click at [1017, 321] on icon at bounding box center [1020, 317] width 9 height 9
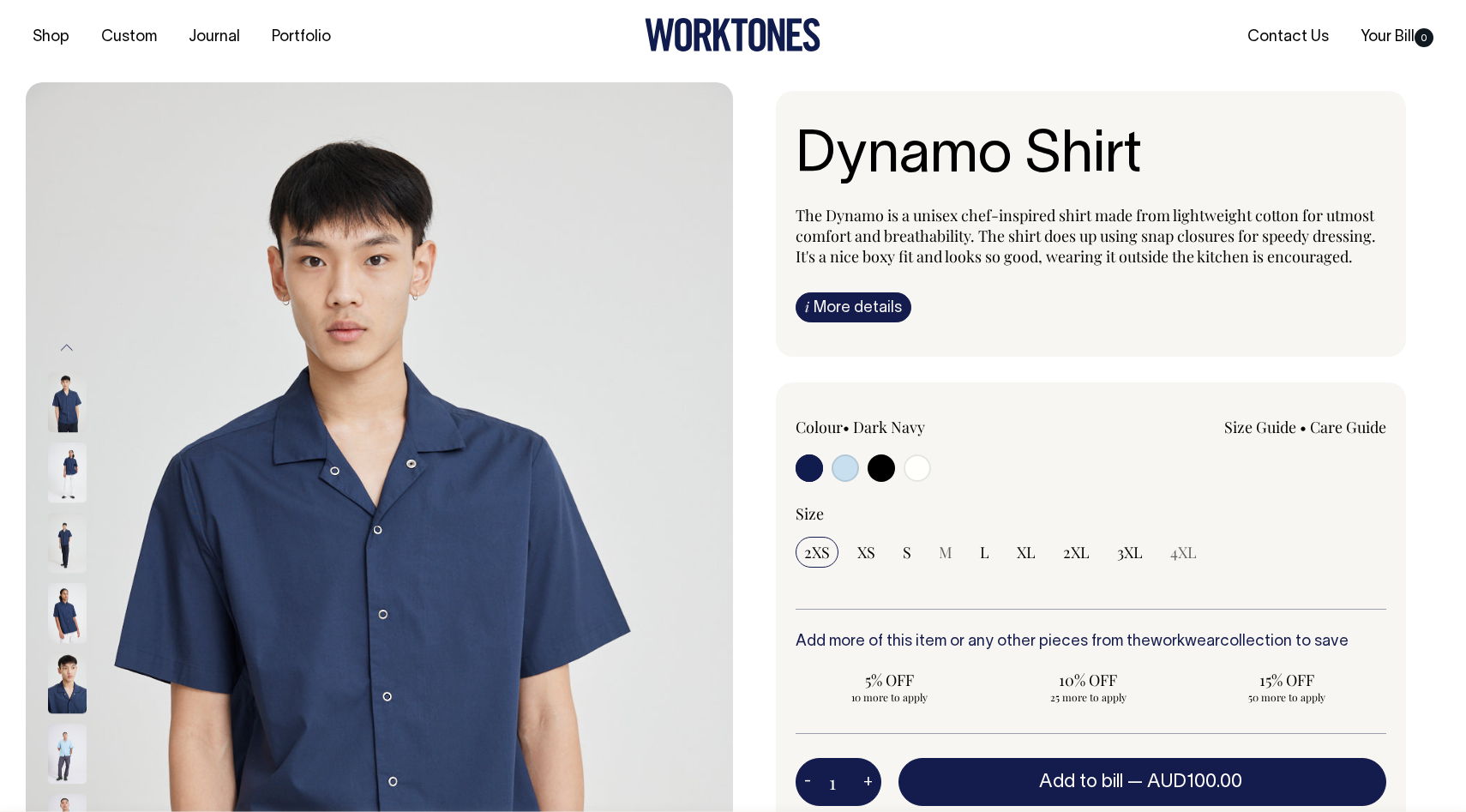
scroll to position [33, 0]
